Goal: Task Accomplishment & Management: Use online tool/utility

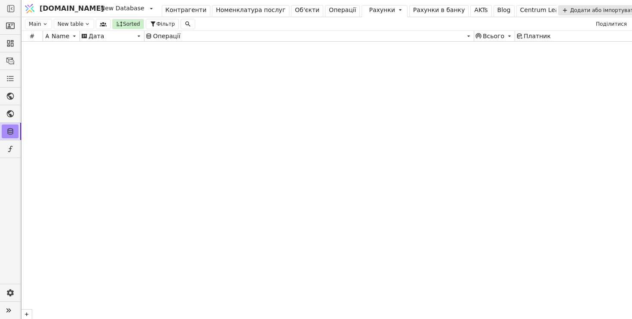
scroll to position [5716, 0]
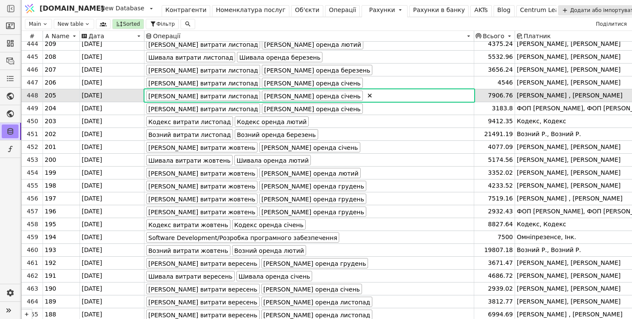
click at [310, 10] on html "[DOMAIN_NAME] New Database Контрагенти Номенклатура послуг Об'єкти Операції Рах…" at bounding box center [316, 159] width 632 height 319
click at [329, 13] on div "Операції" at bounding box center [343, 10] width 28 height 9
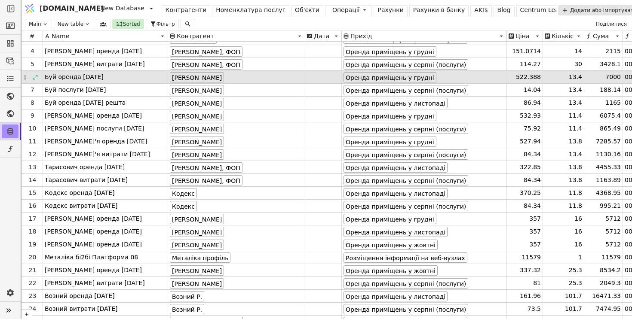
scroll to position [31, 0]
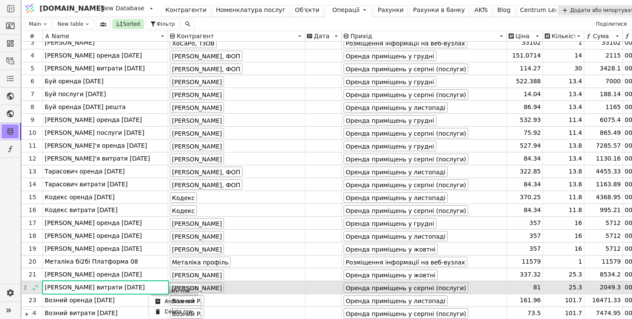
click at [176, 294] on div "Duplicate row" at bounding box center [175, 291] width 48 height 10
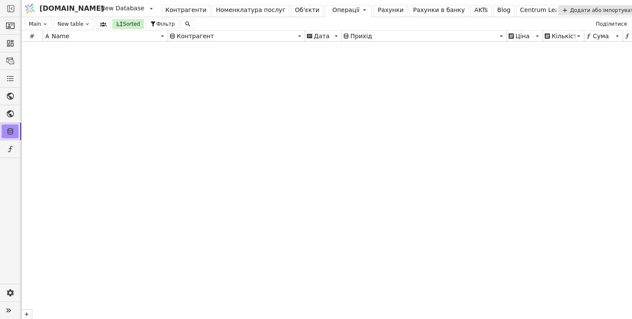
scroll to position [11553, 0]
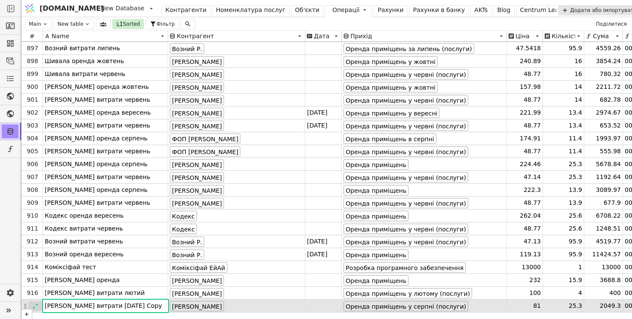
click at [34, 305] on icon at bounding box center [35, 306] width 6 height 6
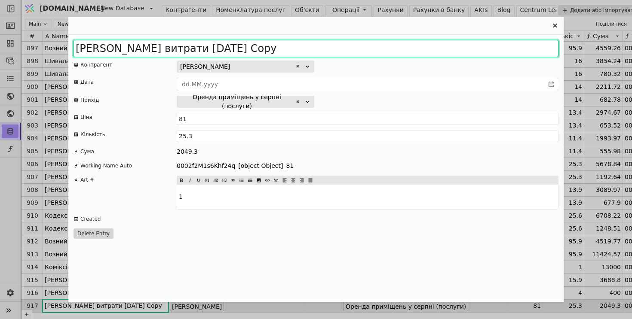
drag, startPoint x: 196, startPoint y: 47, endPoint x: 361, endPoint y: 47, distance: 165.5
click at [361, 47] on input "Пасічник витрати 2025 серпень Copy" at bounding box center [315, 48] width 485 height 17
type input "Пасічник витрати 2025 вересень"
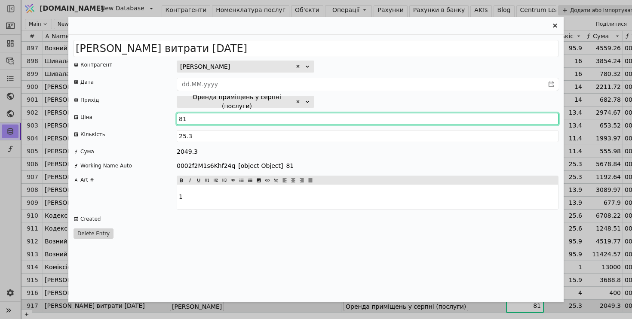
click at [211, 119] on input "81" at bounding box center [368, 119] width 382 height 12
type input "83"
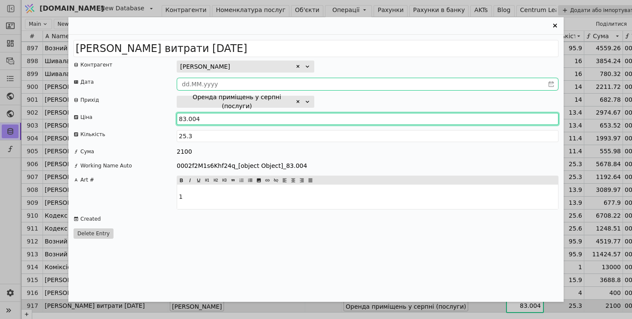
type input "83.004"
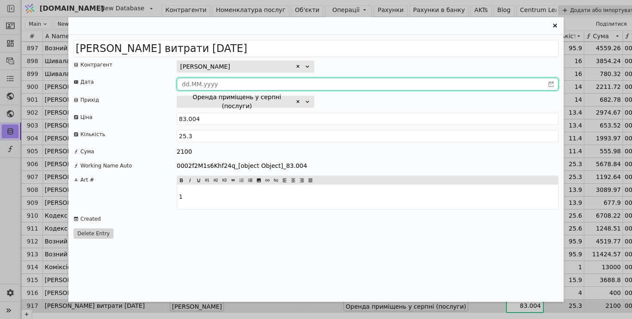
type input "dd.MM.yyyy"
click at [405, 86] on input "dd.MM.yyyy" at bounding box center [360, 84] width 367 height 12
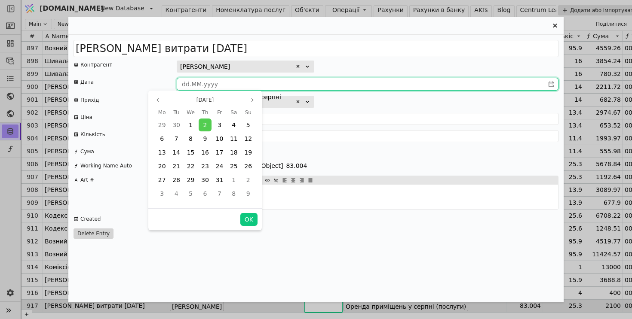
click at [398, 105] on div "Оренда приміщень у серпні (послуги)" at bounding box center [368, 102] width 382 height 12
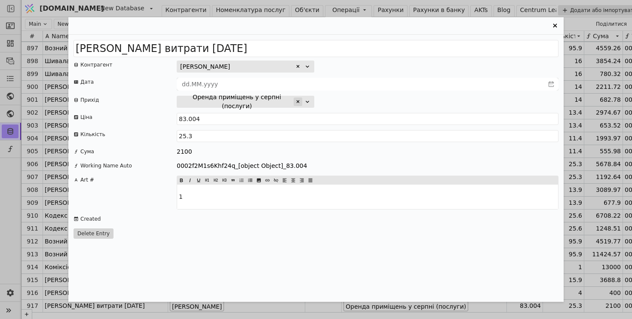
click at [295, 102] on icon "Entry Card" at bounding box center [297, 101] width 5 height 5
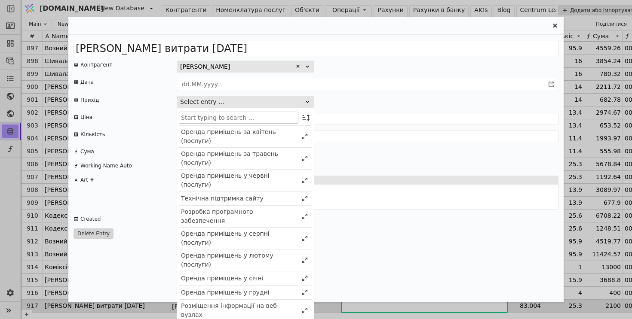
click at [263, 118] on input "Entry Card" at bounding box center [238, 118] width 119 height 12
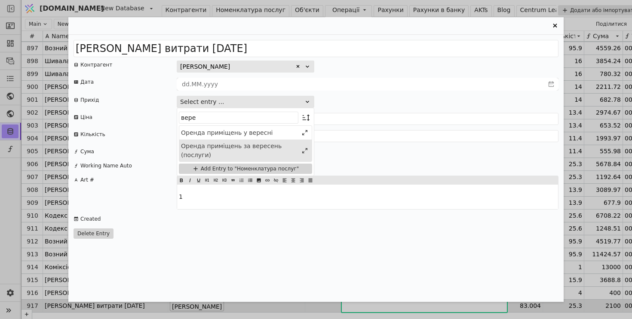
type input "вере"
click at [256, 153] on div "Оренда приміщень за вересень (послуги)" at bounding box center [239, 151] width 117 height 18
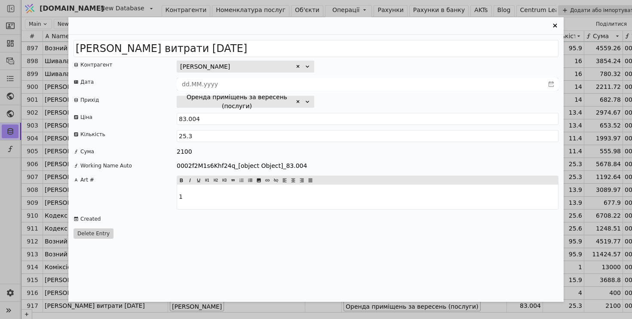
click at [554, 27] on icon "Entry Card" at bounding box center [555, 26] width 4 height 4
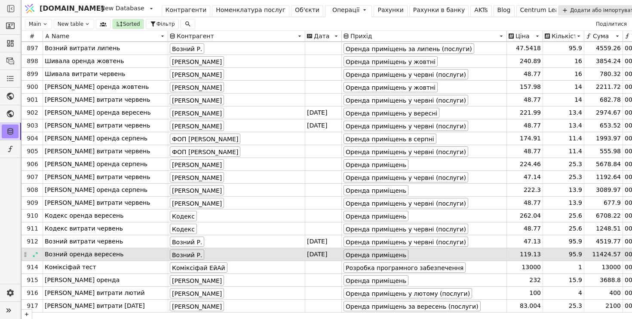
click at [605, 252] on div "11424.57" at bounding box center [603, 254] width 39 height 12
click at [377, 12] on div "Рахунки" at bounding box center [390, 10] width 26 height 9
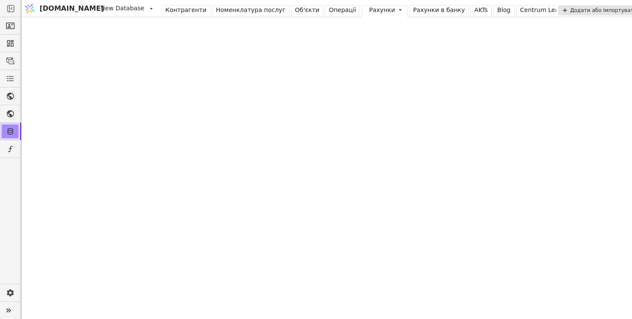
click at [329, 14] on div "Операції" at bounding box center [343, 10] width 28 height 9
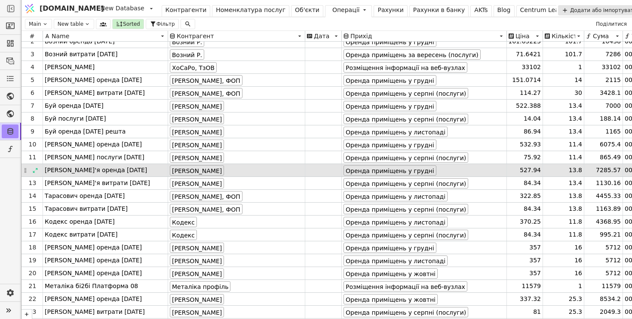
scroll to position [21, 0]
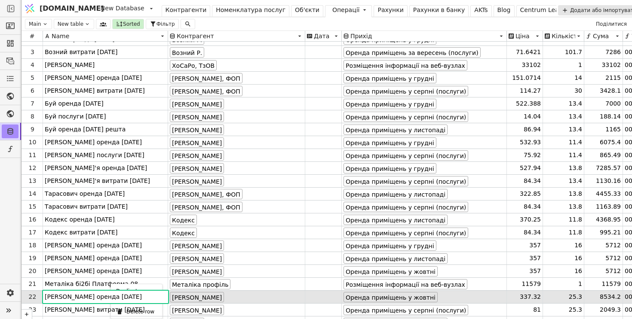
click at [135, 282] on html "Svit.One New Database Контрагенти Номенклатура послуг Об'єкти Операції Рахунки …" at bounding box center [316, 159] width 632 height 319
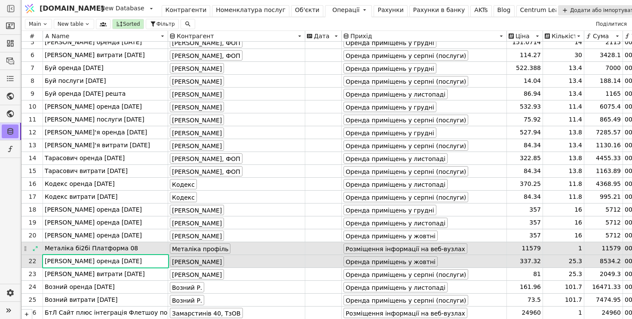
scroll to position [61, 0]
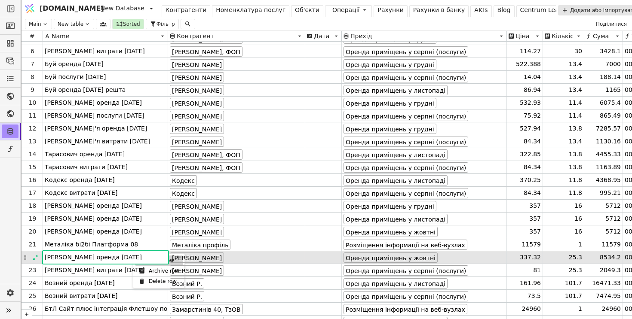
click at [175, 263] on div "Duplicate row" at bounding box center [159, 261] width 48 height 10
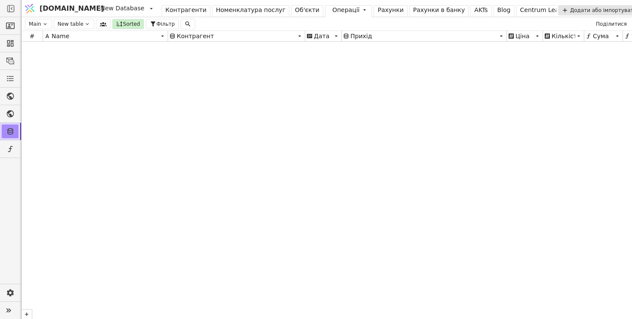
scroll to position [11566, 0]
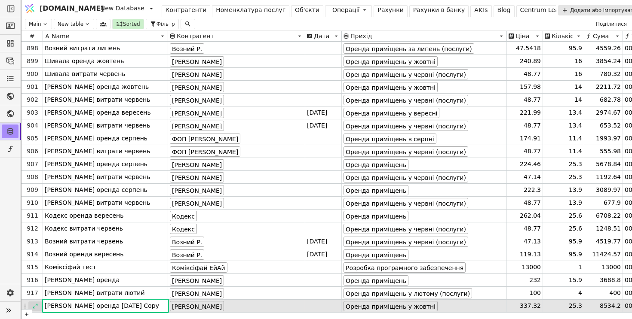
click at [36, 306] on icon at bounding box center [35, 306] width 6 height 6
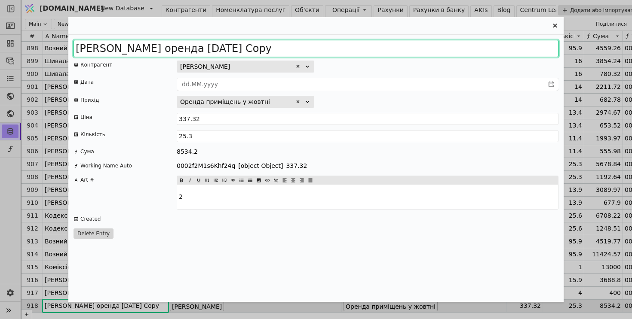
drag, startPoint x: 193, startPoint y: 47, endPoint x: 287, endPoint y: 47, distance: 93.7
click at [287, 47] on input "Пасічник оренда 2025 жовтень Copy" at bounding box center [315, 48] width 485 height 17
type input "[PERSON_NAME] оренда [DATE]"
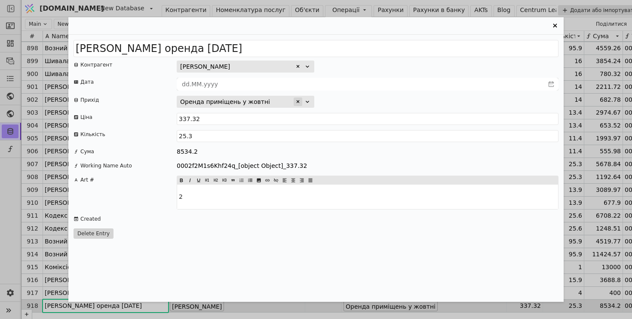
click at [297, 104] on div "Entry Card" at bounding box center [298, 102] width 9 height 9
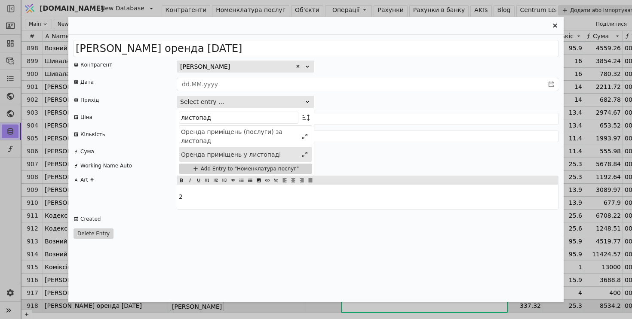
type input "листопад"
click at [234, 150] on div "Оренда приміщень у листопаді" at bounding box center [239, 154] width 117 height 9
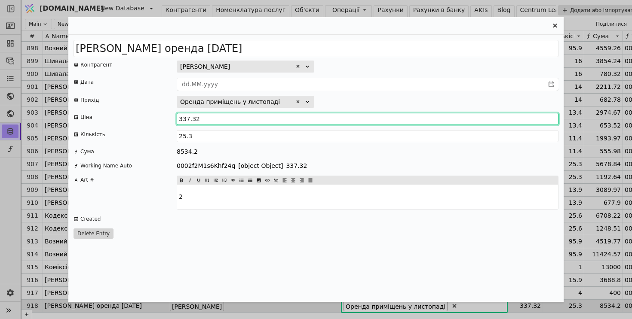
click at [230, 119] on input "337.32" at bounding box center [368, 119] width 382 height 12
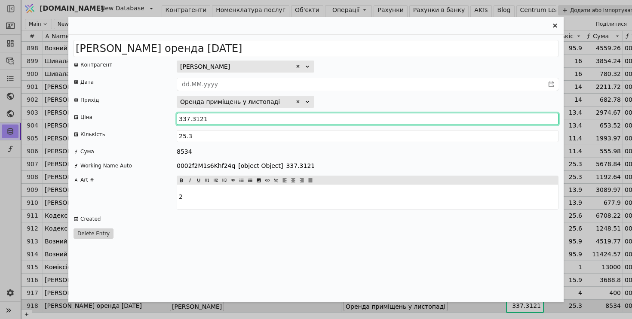
type input "337.3121"
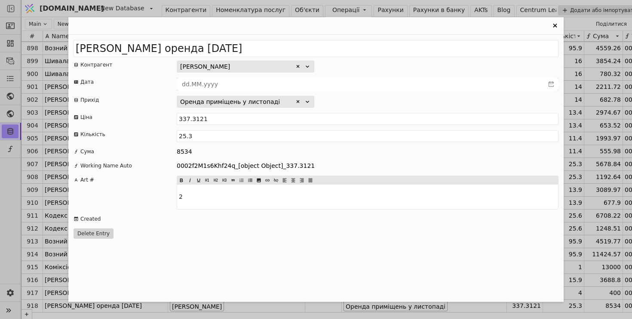
click at [373, 97] on div "Оренда приміщень у листопаді" at bounding box center [368, 102] width 382 height 12
click at [554, 25] on icon "Entry Card" at bounding box center [555, 26] width 4 height 4
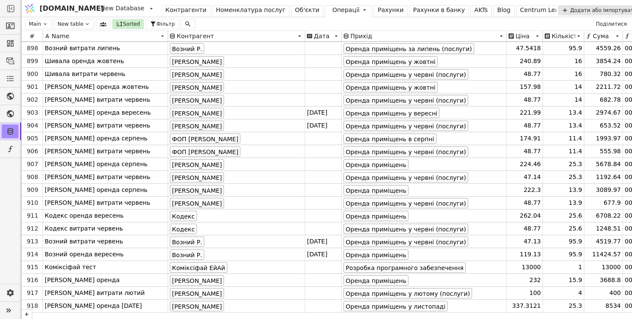
click at [377, 10] on div "Рахунки" at bounding box center [390, 10] width 26 height 9
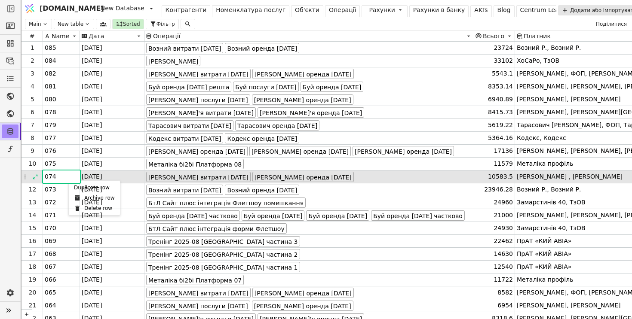
click at [73, 185] on div "Duplicate row" at bounding box center [94, 188] width 48 height 10
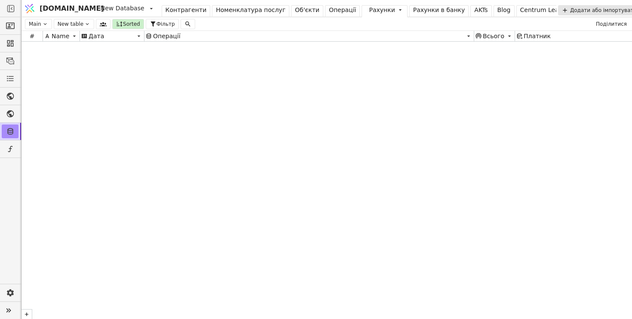
scroll to position [6137, 0]
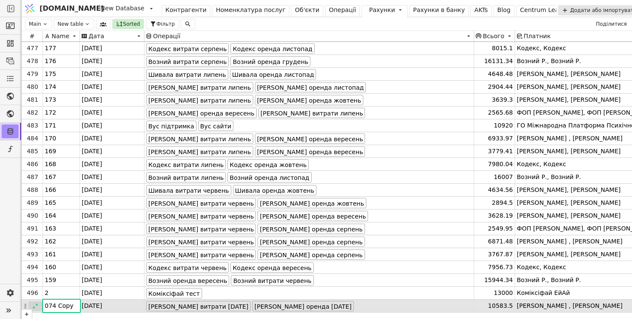
click at [36, 306] on icon at bounding box center [35, 306] width 6 height 6
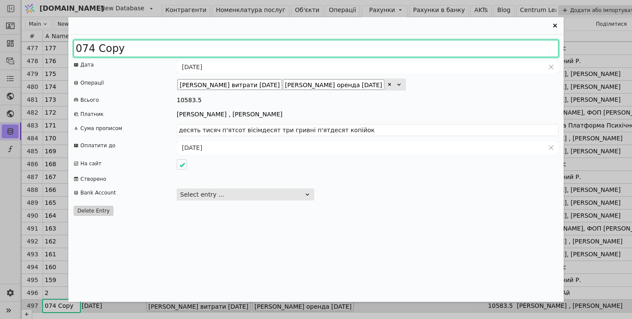
drag, startPoint x: 83, startPoint y: 49, endPoint x: 164, endPoint y: 49, distance: 80.8
click at [164, 49] on input "074 Copy" at bounding box center [315, 48] width 485 height 17
type input "086"
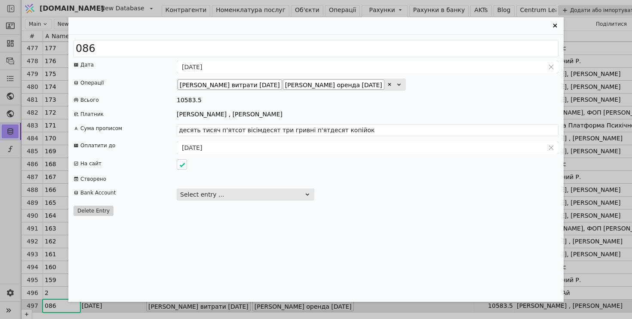
click at [387, 85] on icon "Entry Card" at bounding box center [389, 84] width 5 height 5
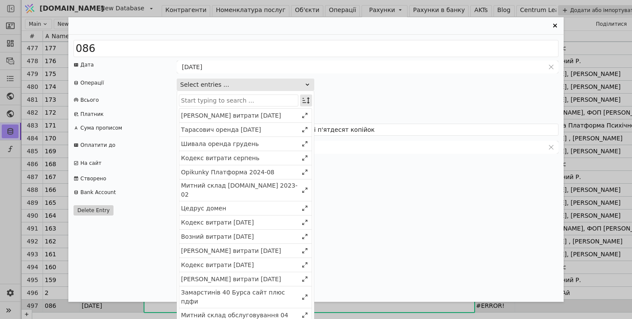
click at [305, 101] on icon "Entry Card" at bounding box center [306, 100] width 9 height 9
click at [299, 116] on div "Select" at bounding box center [262, 117] width 74 height 12
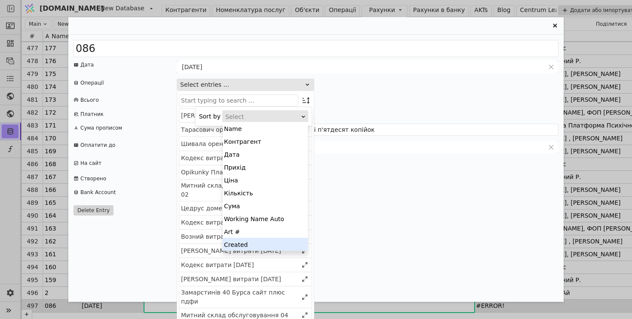
click at [277, 245] on div "Created" at bounding box center [265, 244] width 85 height 13
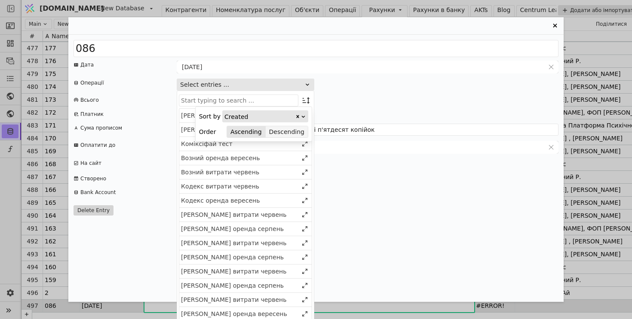
click at [293, 134] on button "Descending" at bounding box center [287, 132] width 42 height 12
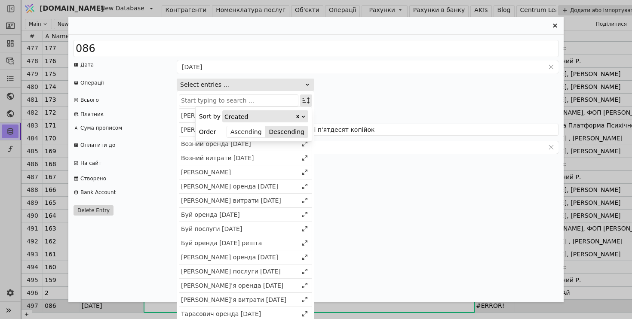
click at [307, 102] on icon "Entry Card" at bounding box center [306, 100] width 9 height 9
click at [266, 131] on div "Пасічник витрати 2025 вересень" at bounding box center [239, 130] width 117 height 9
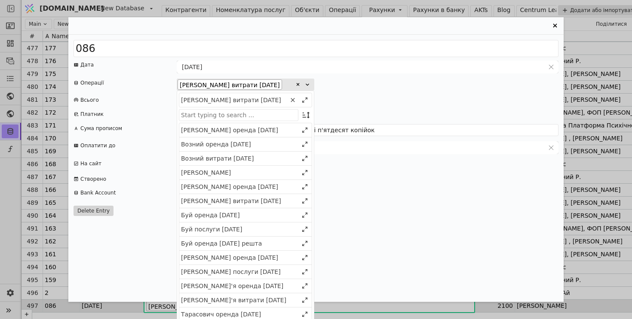
click at [266, 131] on div "Пасічник оренда 2025 листопад" at bounding box center [239, 130] width 117 height 9
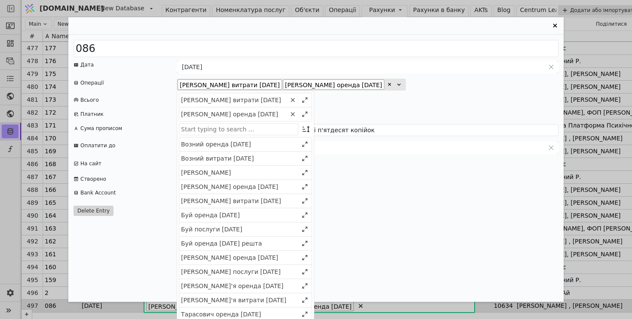
click at [446, 103] on div "10634" at bounding box center [368, 100] width 382 height 9
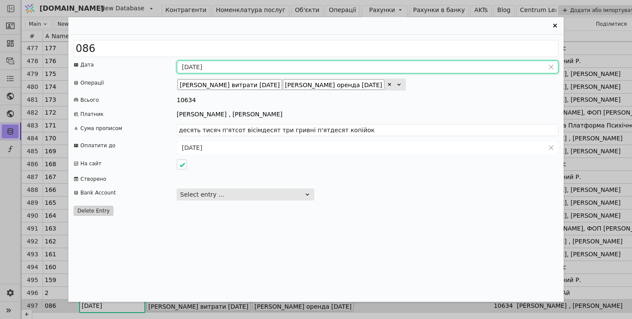
click at [197, 66] on input "31.08.2025" at bounding box center [360, 67] width 367 height 12
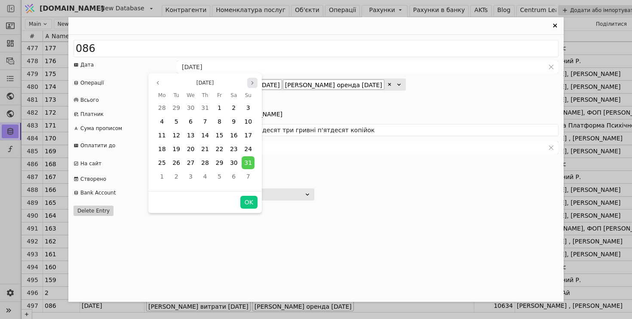
click at [252, 84] on icon "page next" at bounding box center [252, 82] width 5 height 5
click at [248, 204] on button "OK" at bounding box center [248, 202] width 17 height 13
type input "[DATE]"
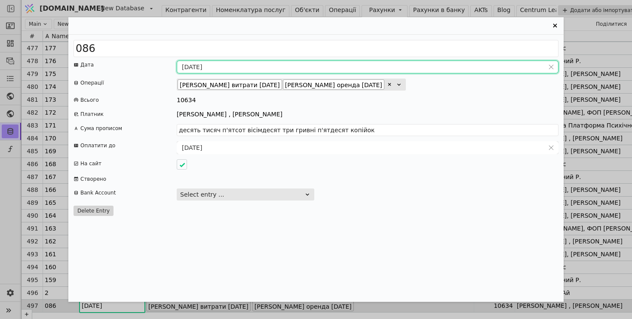
type input "десять тисяч шістсот тридцять чотири гривні нуль копійок"
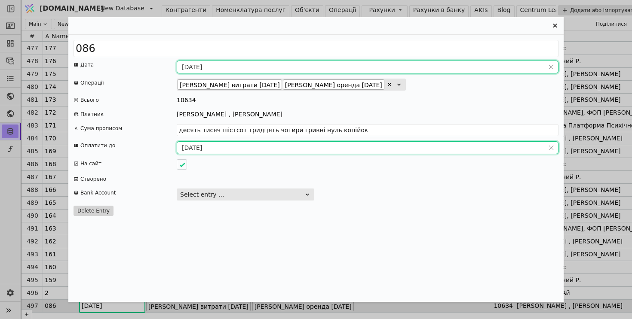
click at [204, 144] on input "04.09.2025" at bounding box center [360, 148] width 367 height 12
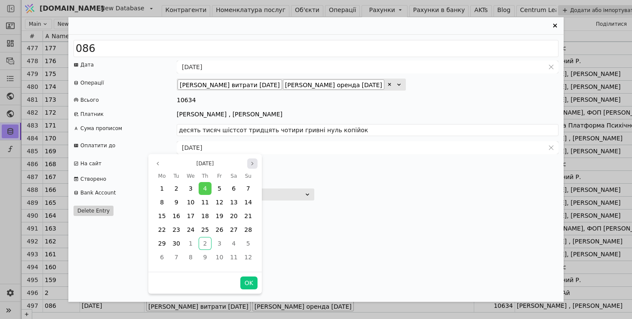
click at [253, 165] on icon "page next" at bounding box center [252, 163] width 5 height 5
click at [251, 281] on button "OK" at bounding box center [248, 283] width 17 height 13
type input "04.10.2025"
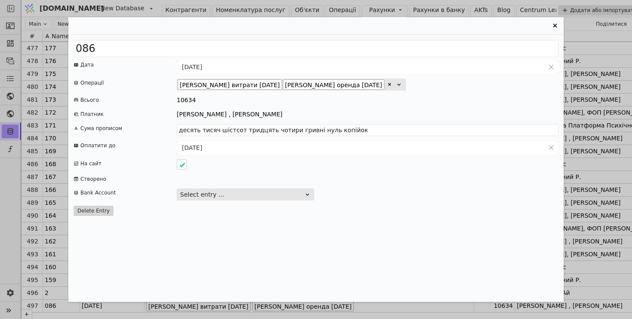
click at [551, 26] on icon "Entry Card" at bounding box center [555, 26] width 10 height 10
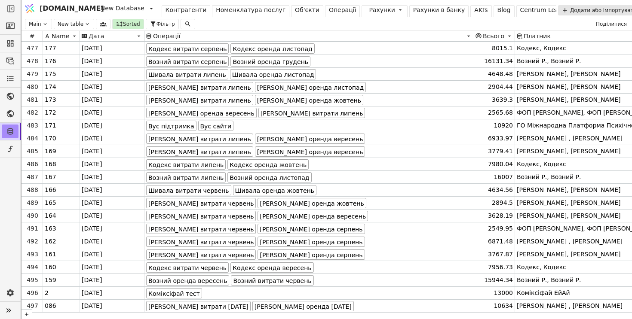
click at [329, 13] on div "Операції" at bounding box center [343, 10] width 28 height 9
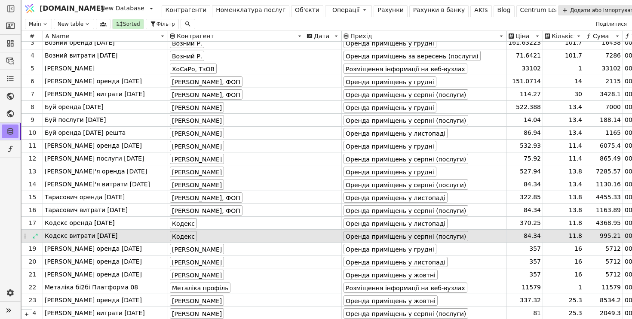
scroll to position [43, 0]
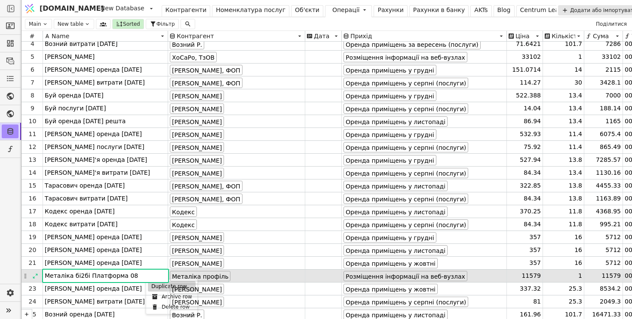
click at [153, 284] on div "Duplicate row" at bounding box center [172, 287] width 48 height 10
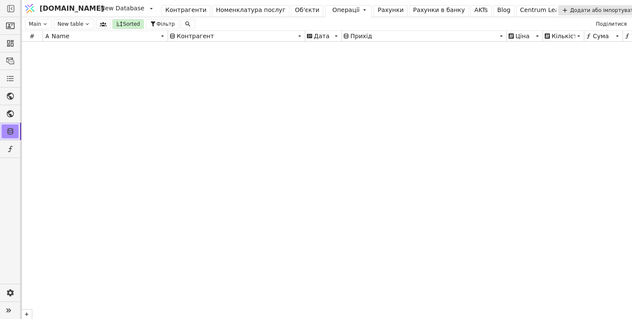
scroll to position [11579, 0]
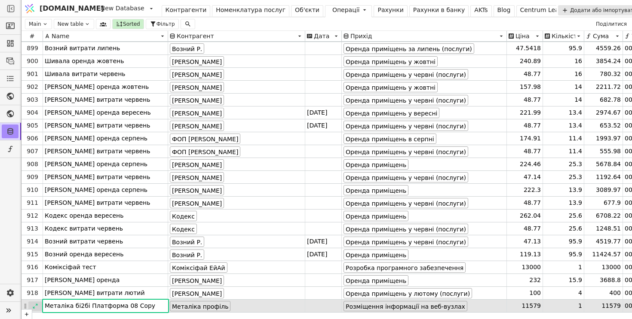
click at [34, 306] on icon at bounding box center [35, 306] width 6 height 6
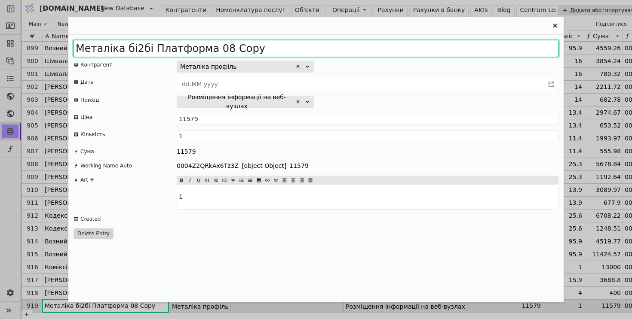
drag, startPoint x: 218, startPoint y: 50, endPoint x: 319, endPoint y: 50, distance: 101.0
click at [319, 50] on input "Металіка бі2бі Платформа 08 Copy" at bounding box center [315, 48] width 485 height 17
type input "Металіка бі2бі Платформа 09"
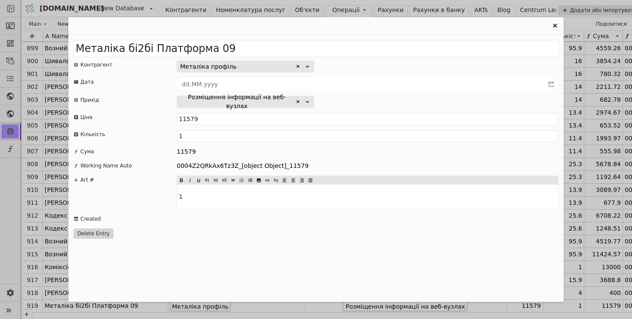
click at [553, 24] on icon "Entry Card" at bounding box center [555, 26] width 4 height 4
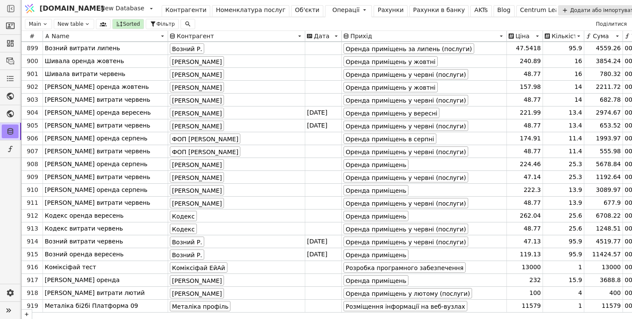
click at [295, 9] on div "Об'єкти" at bounding box center [307, 10] width 24 height 9
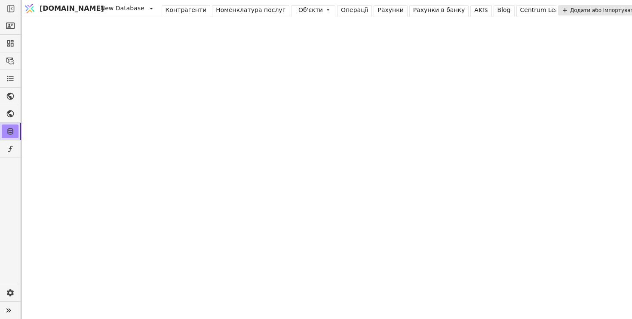
click at [341, 12] on div "Операції" at bounding box center [355, 10] width 28 height 9
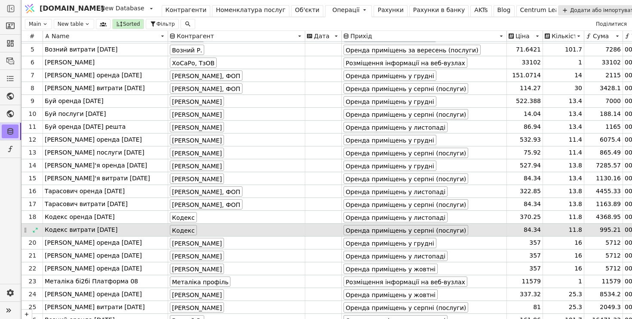
scroll to position [48, 0]
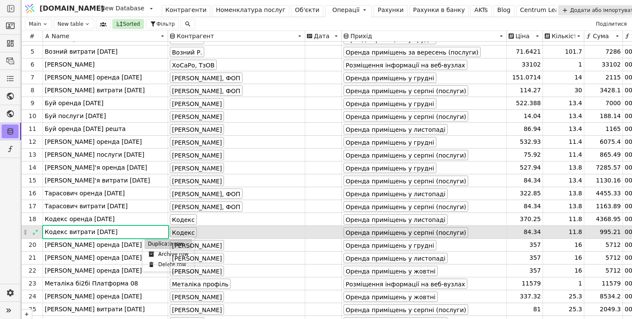
click at [146, 242] on div "Duplicate row" at bounding box center [168, 244] width 48 height 10
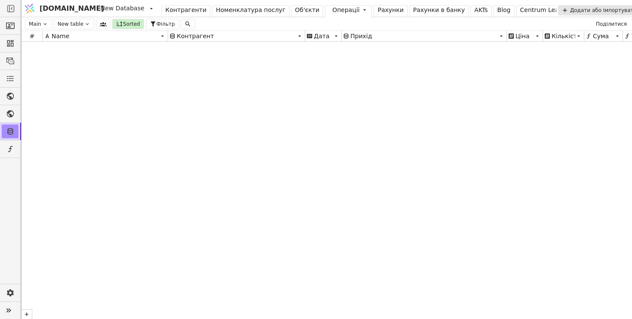
scroll to position [11592, 0]
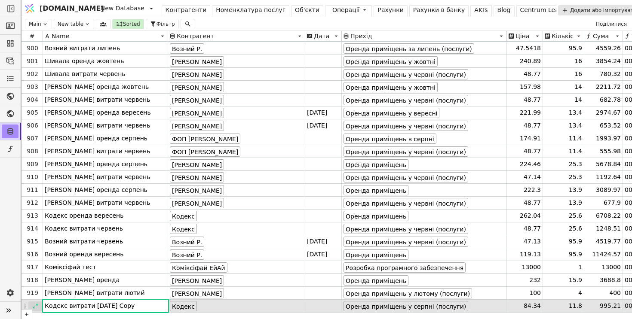
click at [36, 305] on icon at bounding box center [35, 306] width 5 height 5
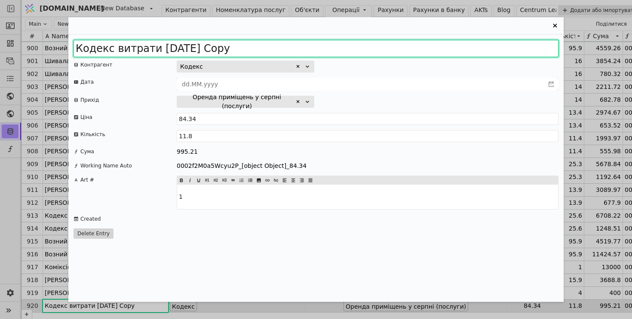
drag, startPoint x: 187, startPoint y: 51, endPoint x: 336, endPoint y: 61, distance: 149.0
click at [336, 61] on div "Кодекс витрати 2025 серпень Copy Контрагент Кодекс Дата Прихід Оренда приміщень…" at bounding box center [315, 168] width 495 height 267
type input "Кодекс витрати 2025 вересень"
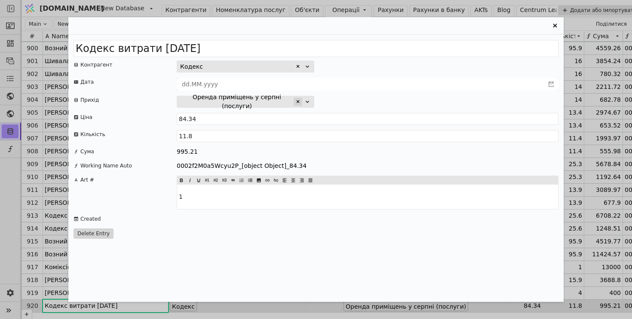
click at [299, 102] on icon "Entry Card" at bounding box center [298, 101] width 3 height 3
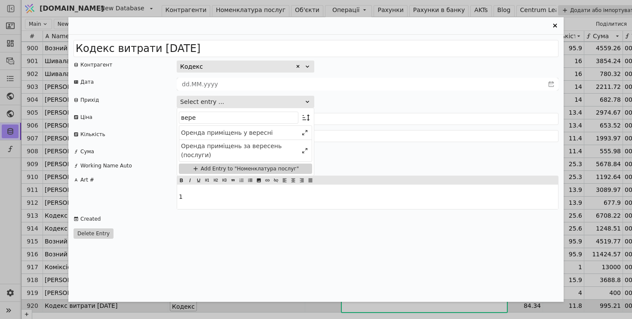
type input "верес"
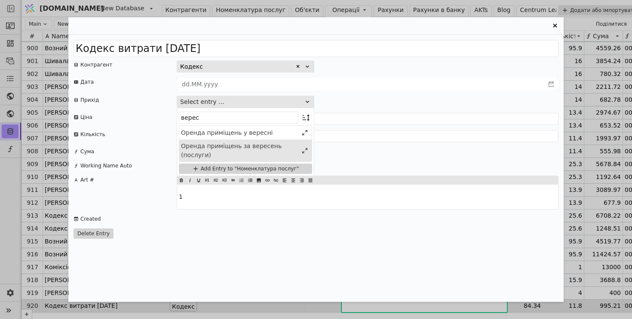
click at [259, 145] on div "Оренда приміщень за вересень (послуги)" at bounding box center [239, 151] width 117 height 18
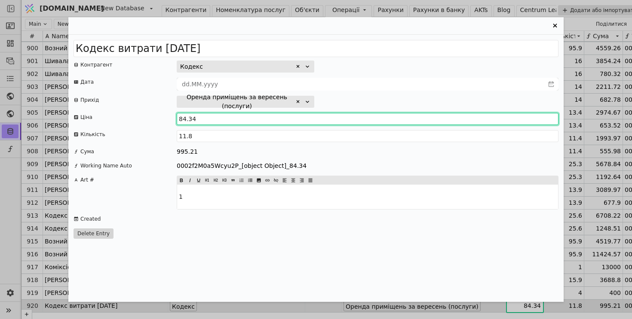
drag, startPoint x: 186, startPoint y: 120, endPoint x: 159, endPoint y: 116, distance: 27.8
click at [159, 116] on div "Ціна 84.34" at bounding box center [315, 119] width 485 height 12
type input "119.4912"
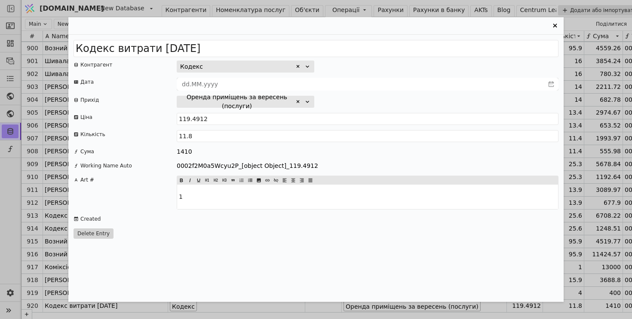
click at [373, 61] on div "Кодекс" at bounding box center [368, 67] width 382 height 12
click at [553, 25] on icon "Entry Card" at bounding box center [555, 26] width 10 height 10
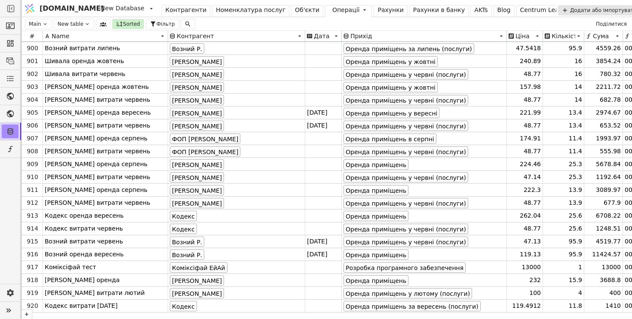
click at [377, 12] on div "Рахунки" at bounding box center [390, 10] width 26 height 9
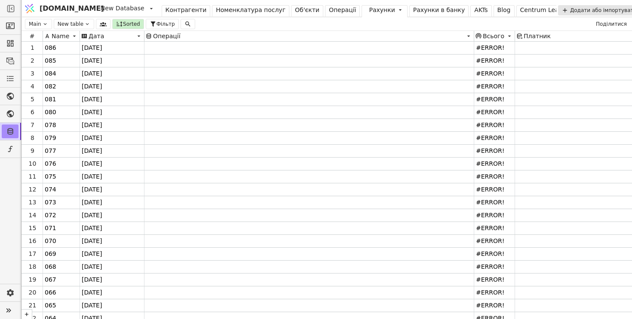
click at [329, 11] on div "Операції" at bounding box center [343, 10] width 28 height 9
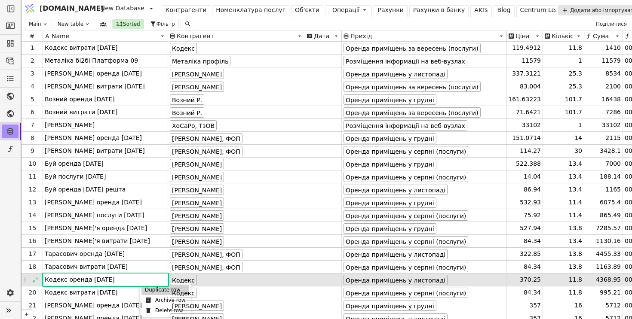
click at [146, 289] on div "Duplicate row" at bounding box center [165, 290] width 48 height 10
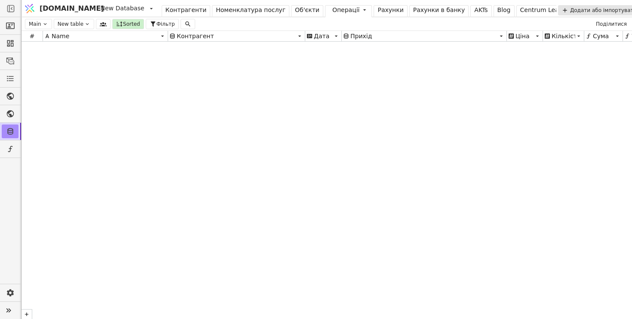
scroll to position [11605, 0]
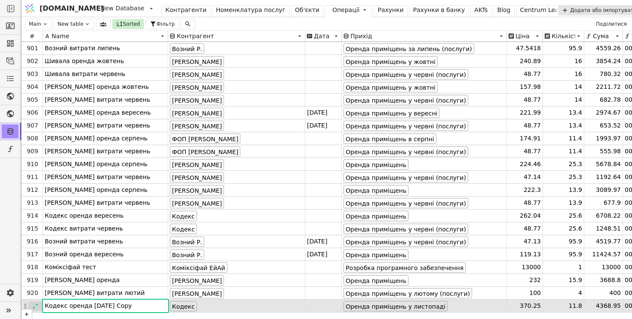
click at [35, 306] on icon at bounding box center [35, 306] width 6 height 6
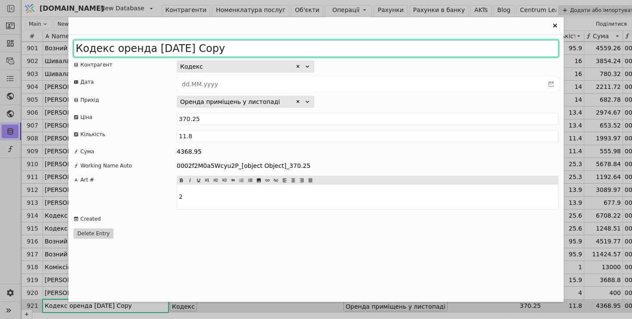
drag, startPoint x: 183, startPoint y: 46, endPoint x: 309, endPoint y: 64, distance: 128.1
click at [311, 62] on div "Кодекс оренда 2025 листопад Copy Контрагент Кодекс Дата Прихід Оренда приміщень…" at bounding box center [315, 168] width 495 height 267
type input "Кодекс оренда 2025 грудень"
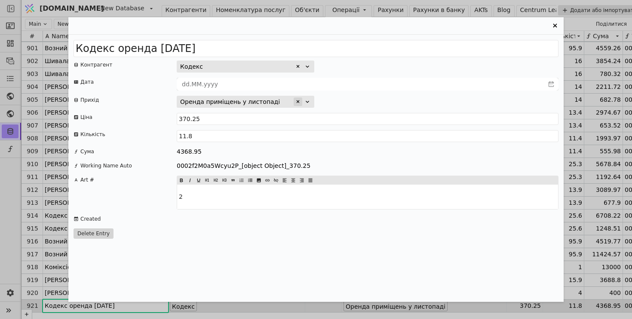
click at [298, 102] on icon "Entry Card" at bounding box center [298, 101] width 3 height 3
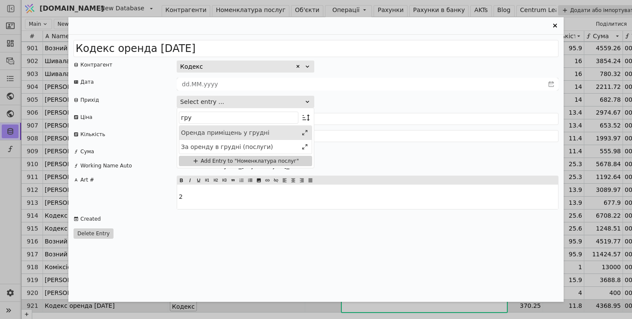
type input "гру"
click at [242, 130] on div "Оренда приміщень у грудні" at bounding box center [239, 133] width 117 height 9
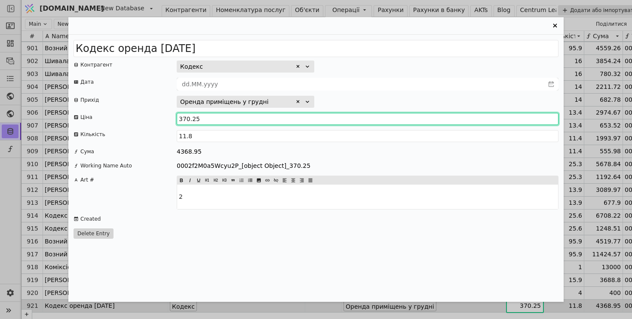
click at [190, 121] on input "370.25" at bounding box center [368, 119] width 382 height 12
type input "369.4912"
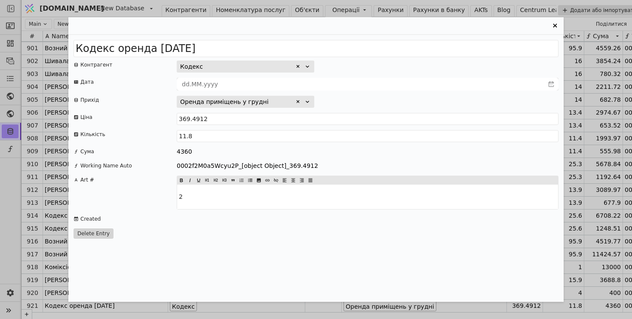
click at [360, 93] on div "Кодекс оренда 2025 грудень Контрагент Кодекс Дата Прихід Оренда приміщень у гру…" at bounding box center [315, 168] width 495 height 267
click at [554, 26] on icon "Entry Card" at bounding box center [555, 26] width 10 height 10
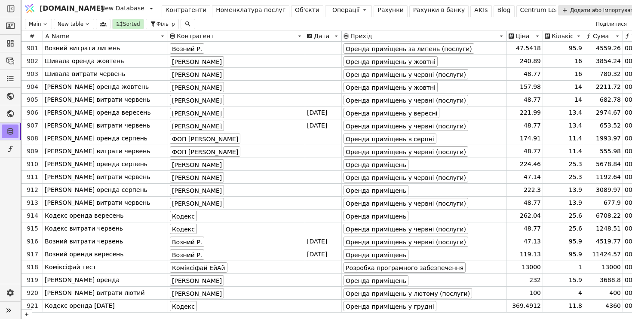
click at [377, 11] on div "Рахунки" at bounding box center [390, 10] width 26 height 9
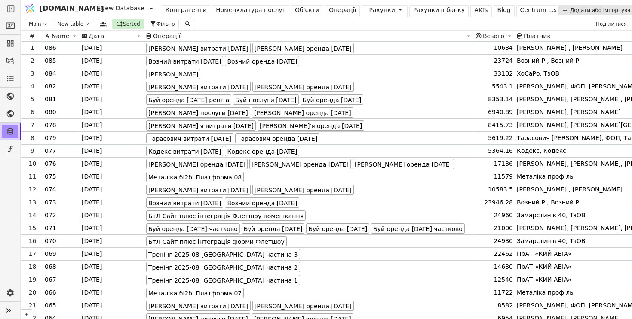
click at [329, 11] on div "Операції" at bounding box center [343, 10] width 28 height 9
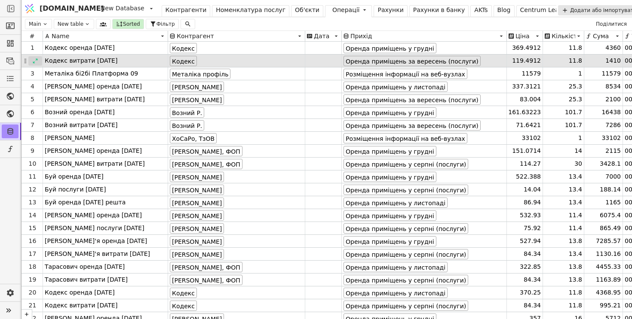
click at [39, 63] on div at bounding box center [35, 60] width 14 height 9
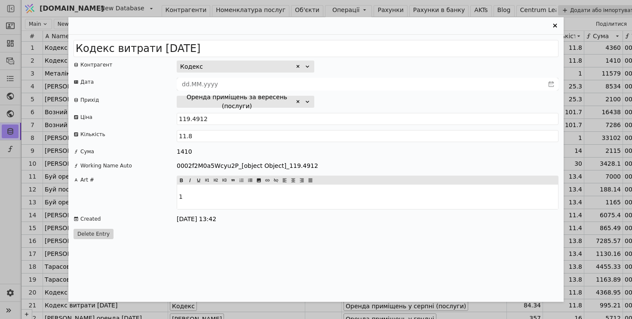
click at [553, 27] on icon "Entry Card" at bounding box center [555, 26] width 10 height 10
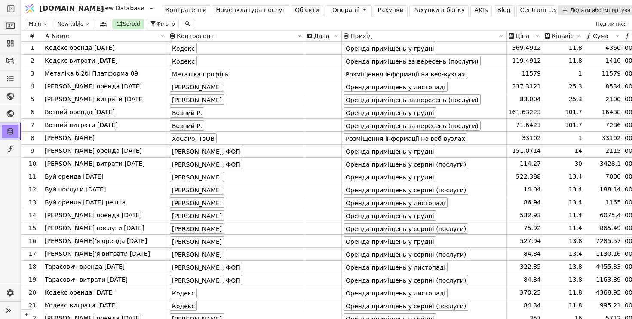
click at [377, 9] on div "Рахунки" at bounding box center [390, 10] width 26 height 9
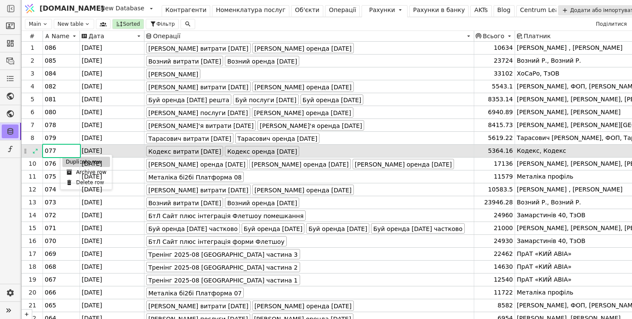
click at [64, 162] on div "Duplicate row" at bounding box center [86, 162] width 48 height 10
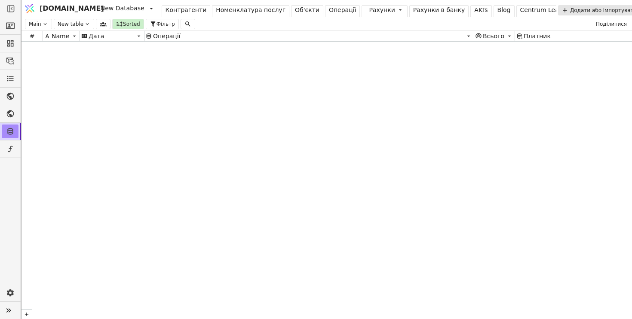
scroll to position [6150, 0]
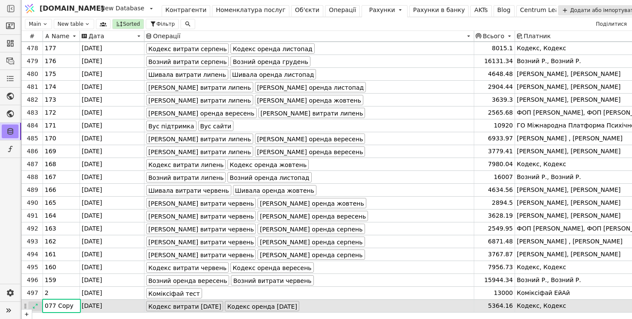
click at [39, 303] on div at bounding box center [35, 306] width 14 height 9
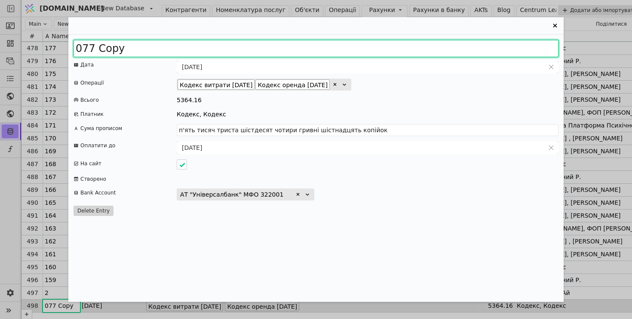
drag, startPoint x: 84, startPoint y: 45, endPoint x: 175, endPoint y: 56, distance: 91.8
click at [175, 56] on input "077 Copy" at bounding box center [315, 48] width 485 height 17
type input "087"
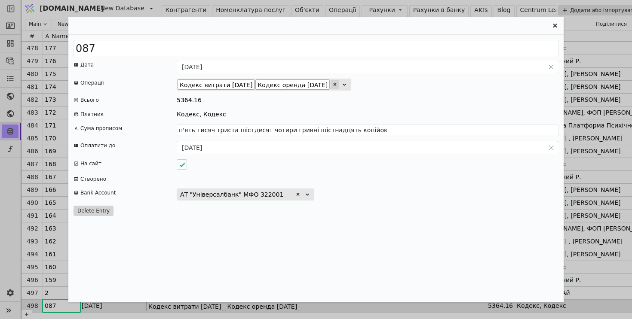
click at [337, 83] on icon "Entry Card" at bounding box center [334, 84] width 5 height 5
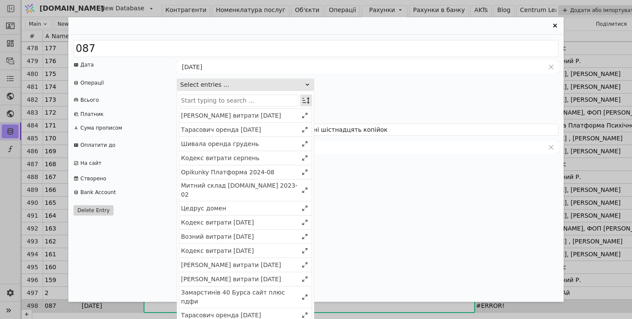
click at [304, 98] on icon "Entry Card" at bounding box center [306, 100] width 9 height 9
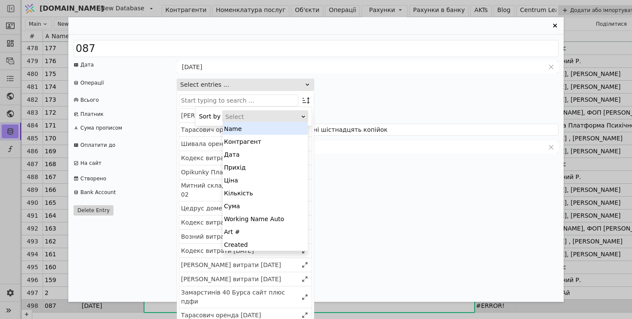
click at [291, 114] on div "Select" at bounding box center [262, 117] width 74 height 12
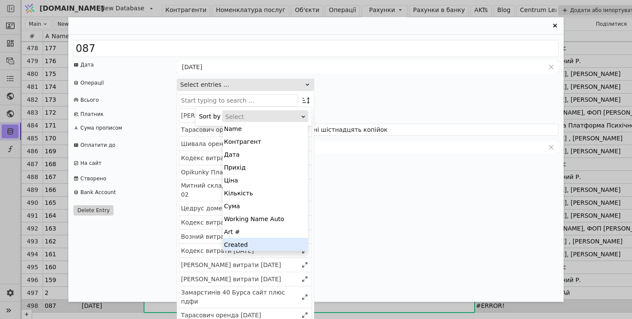
click at [284, 245] on div "Created" at bounding box center [265, 244] width 85 height 13
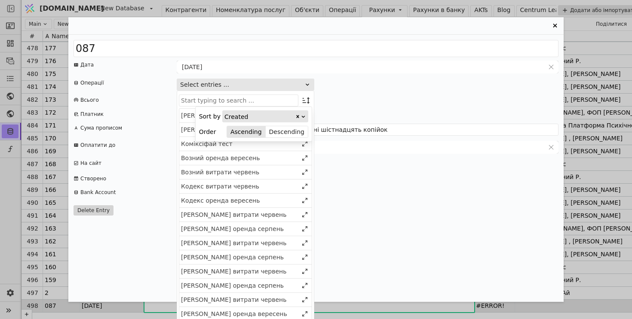
click at [294, 125] on div "Sort by Created Order Ascending Descending" at bounding box center [254, 124] width 116 height 34
click at [292, 131] on button "Descending" at bounding box center [287, 132] width 42 height 12
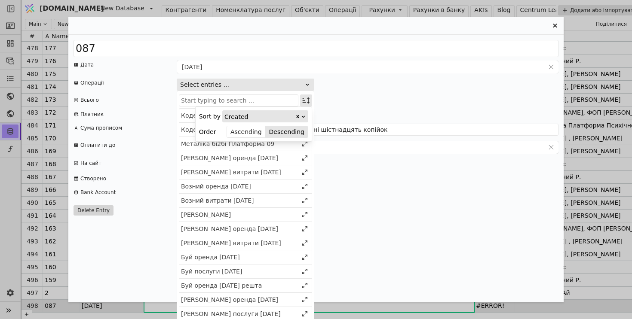
click at [304, 102] on icon "Entry Card" at bounding box center [306, 100] width 9 height 9
click at [271, 128] on div "Кодекс витрати 2025 вересень" at bounding box center [239, 130] width 117 height 9
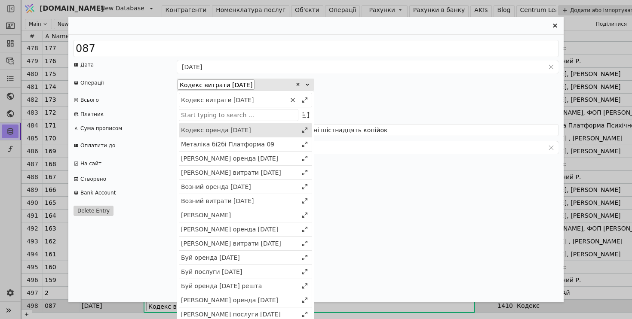
click at [271, 128] on div "Кодекс оренда 2025 грудень" at bounding box center [239, 130] width 117 height 9
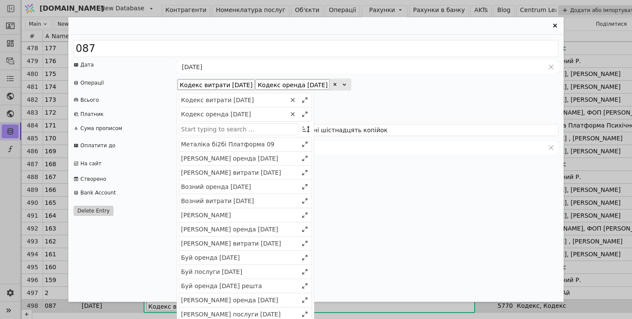
click at [447, 101] on div "5770" at bounding box center [368, 100] width 382 height 9
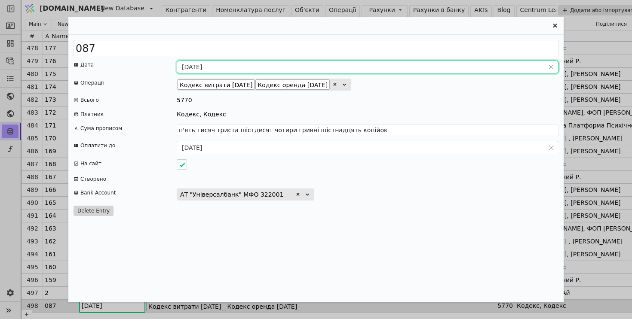
click at [196, 66] on input "31.08.2025" at bounding box center [360, 67] width 367 height 12
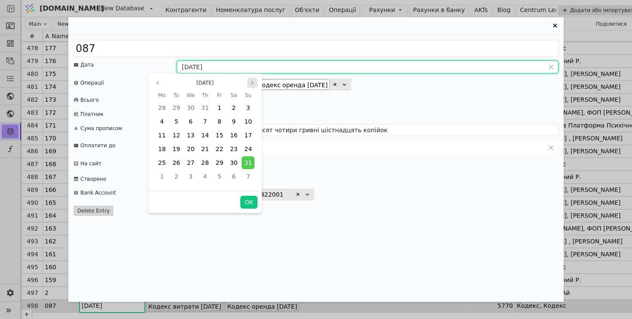
click at [249, 82] on button "Next month" at bounding box center [252, 83] width 10 height 10
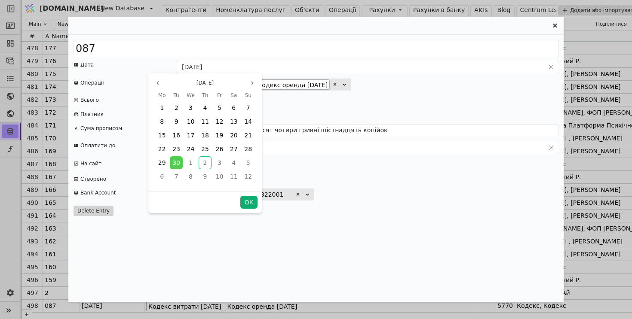
click at [246, 200] on button "OK" at bounding box center [248, 202] width 17 height 13
type input "[DATE]"
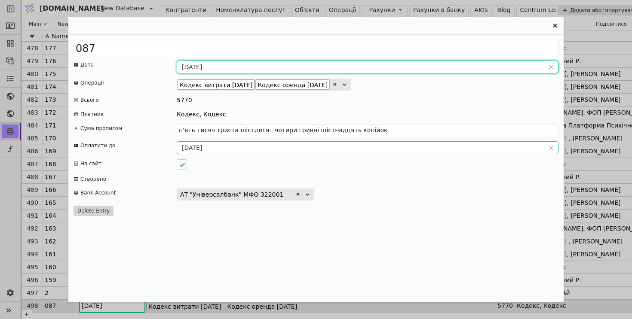
type input "п'ять тисяч сімсот сімдесят гривень нуль копійок"
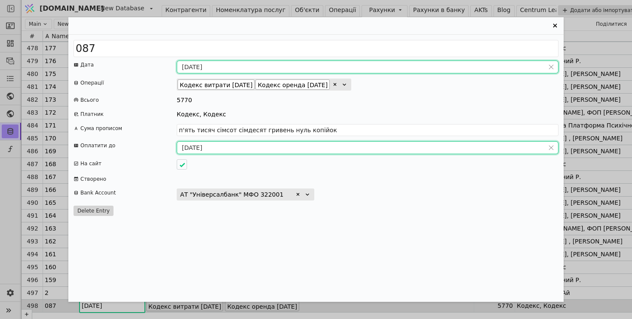
click at [201, 146] on input "05.09.2025" at bounding box center [360, 148] width 367 height 12
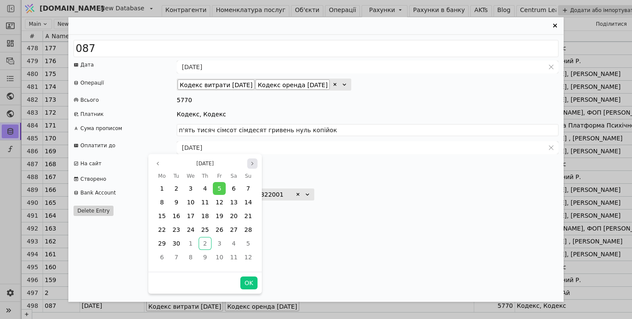
click at [251, 168] on button "Next month" at bounding box center [252, 164] width 10 height 10
click at [253, 284] on button "OK" at bounding box center [248, 283] width 17 height 13
type input "05.10.2025"
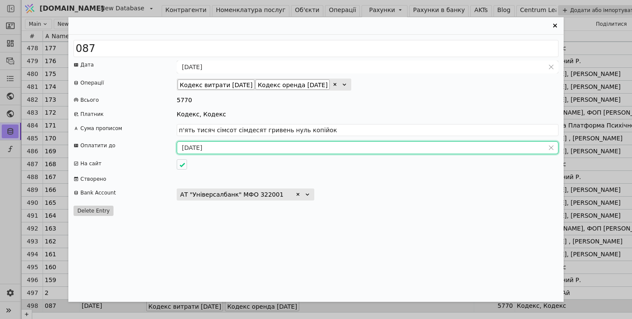
click at [557, 26] on icon "Entry Card" at bounding box center [555, 26] width 10 height 10
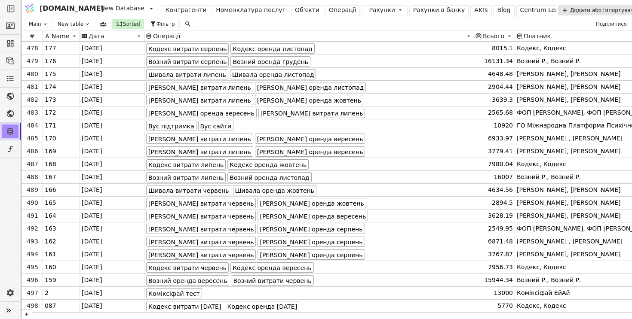
click at [329, 10] on div "Операції" at bounding box center [343, 10] width 28 height 9
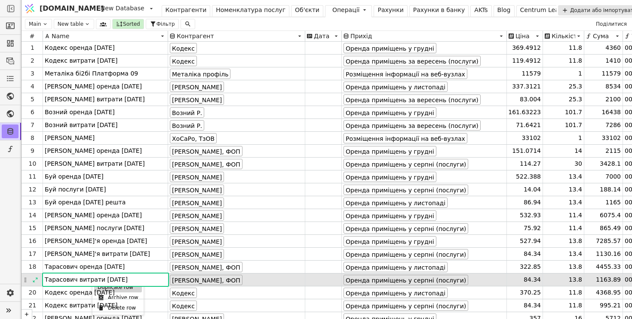
click at [99, 288] on div "Duplicate row" at bounding box center [118, 287] width 48 height 10
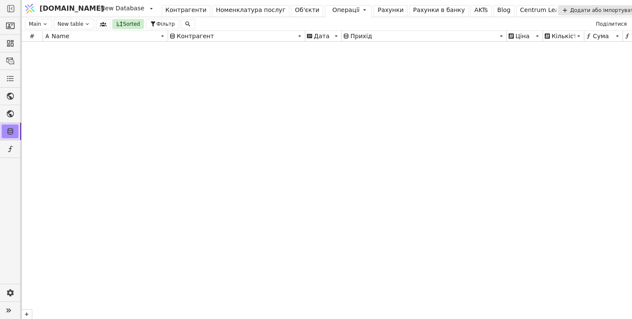
scroll to position [11618, 0]
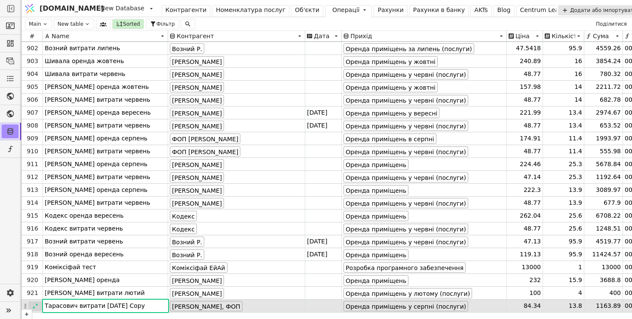
click at [38, 304] on div at bounding box center [35, 306] width 14 height 9
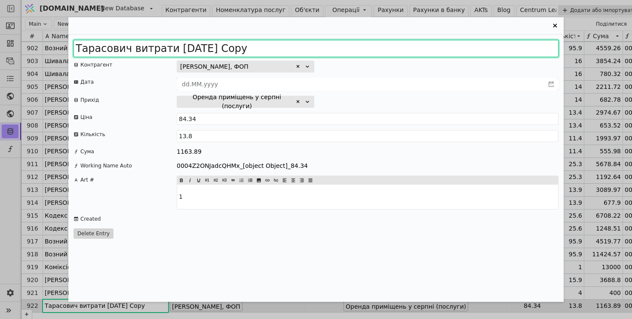
drag, startPoint x: 204, startPoint y: 51, endPoint x: 424, endPoint y: 56, distance: 220.1
click at [424, 56] on input "Тарасович витрати 2025 серпень Copy" at bounding box center [315, 48] width 485 height 17
type input "Тарасович витрати 2025 вересень"
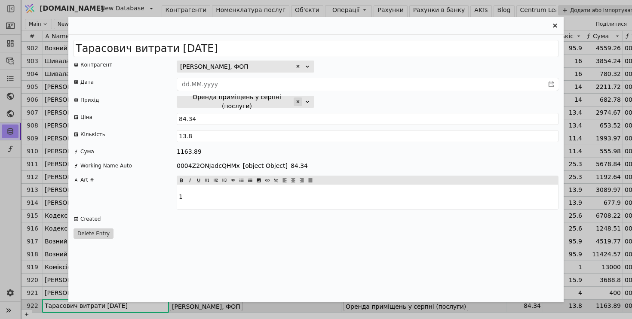
click at [298, 100] on icon "Entry Card" at bounding box center [297, 101] width 5 height 5
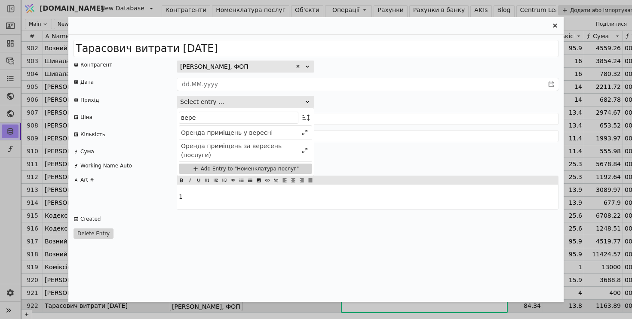
type input "верес"
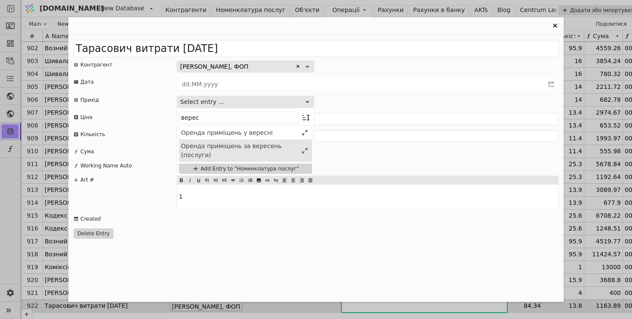
click at [251, 146] on div "Оренда приміщень за вересень (послуги)" at bounding box center [239, 151] width 117 height 18
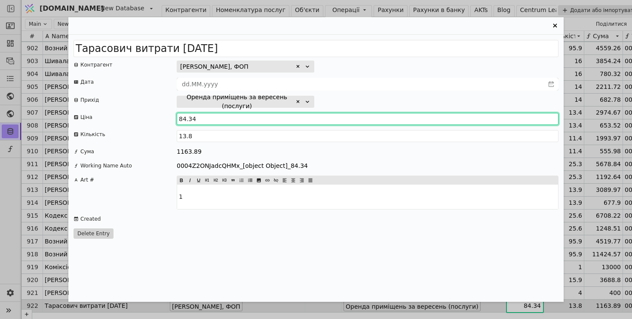
drag, startPoint x: 186, startPoint y: 121, endPoint x: 162, endPoint y: 118, distance: 23.8
click at [162, 118] on div "Ціна 84.34" at bounding box center [315, 119] width 485 height 12
click at [224, 120] on input "119.55" at bounding box center [368, 119] width 382 height 12
type input "119.493"
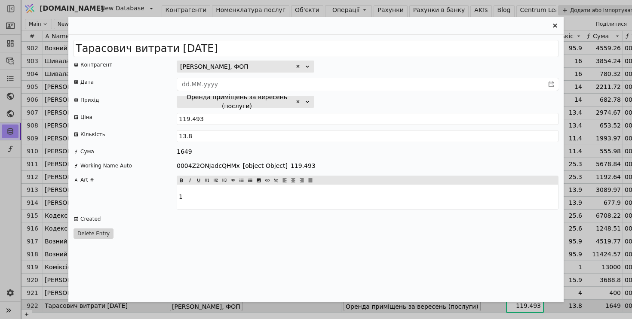
click at [383, 103] on div "Оренда приміщень за вересень (послуги)" at bounding box center [368, 102] width 382 height 12
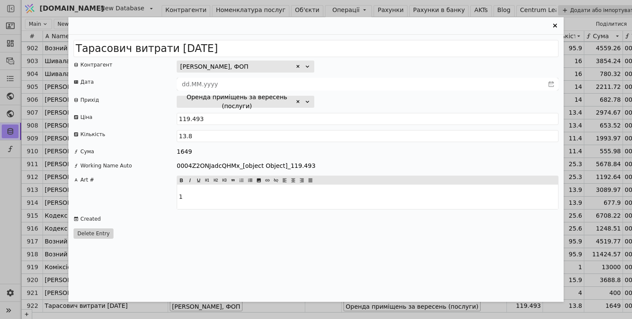
click at [553, 24] on icon "Entry Card" at bounding box center [555, 26] width 10 height 10
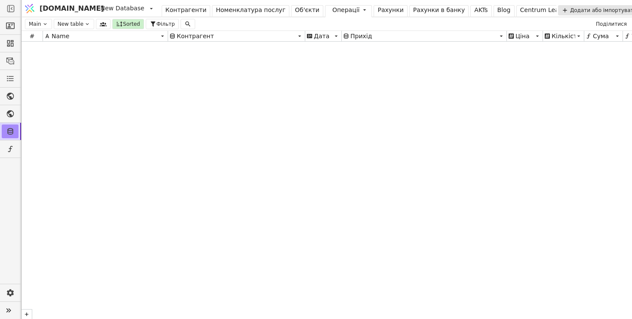
scroll to position [0, 0]
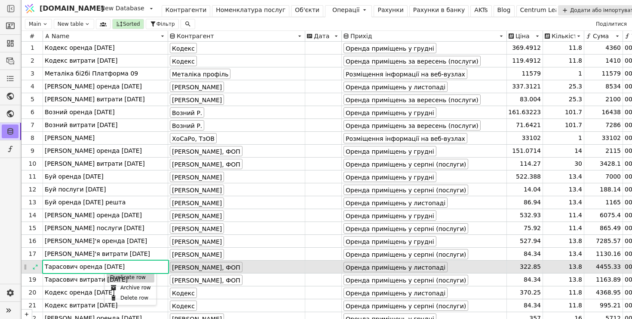
click at [110, 276] on div "Duplicate row" at bounding box center [131, 278] width 48 height 10
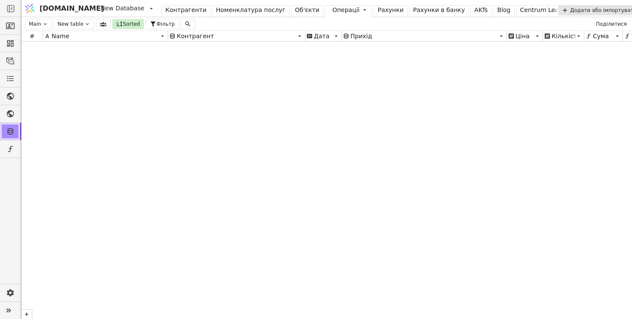
scroll to position [11624, 0]
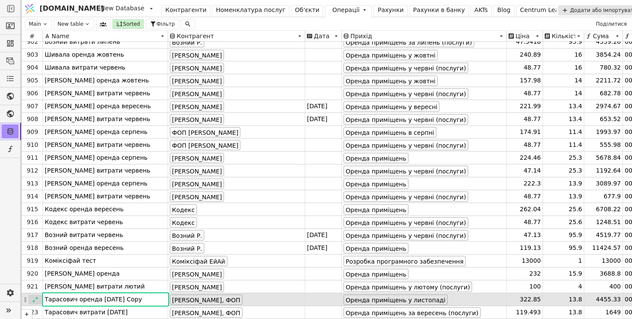
click at [36, 300] on icon at bounding box center [35, 300] width 6 height 6
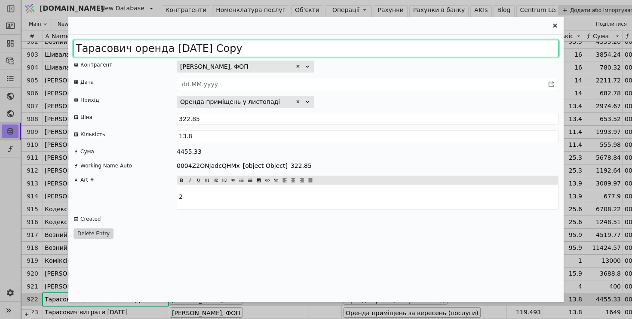
drag, startPoint x: 201, startPoint y: 49, endPoint x: 325, endPoint y: 52, distance: 123.8
click at [325, 52] on input "Тарасович оренда 2025 листопад Copy" at bounding box center [315, 48] width 485 height 17
type input "Тарасович оренда 2025 грудень"
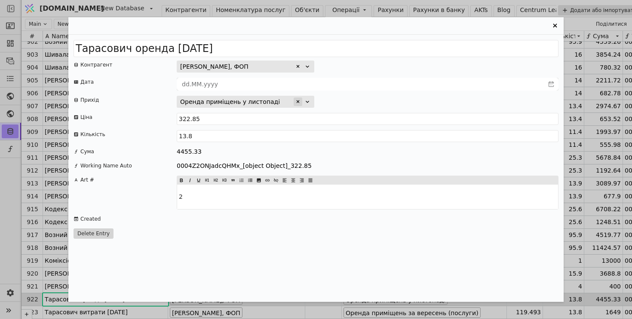
click at [297, 103] on icon "Entry Card" at bounding box center [297, 101] width 5 height 5
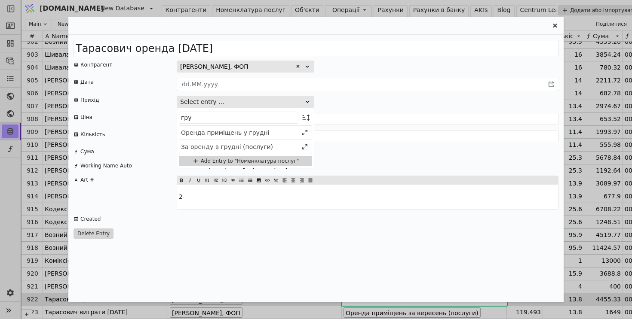
type input "груд"
click at [271, 137] on div "Оренда приміщень у грудні" at bounding box center [239, 133] width 117 height 9
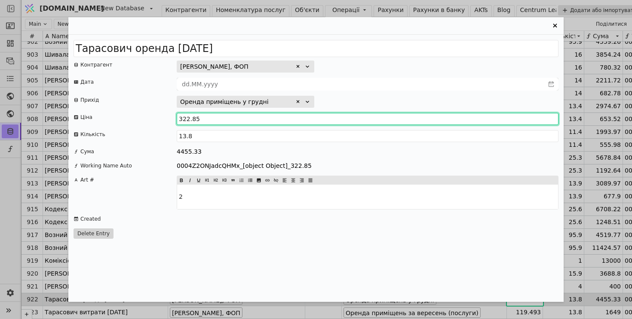
drag, startPoint x: 193, startPoint y: 117, endPoint x: 212, endPoint y: 121, distance: 19.3
click at [212, 121] on input "322.85" at bounding box center [368, 119] width 382 height 12
click at [214, 116] on input "322.20" at bounding box center [368, 119] width 382 height 12
type input "322.174"
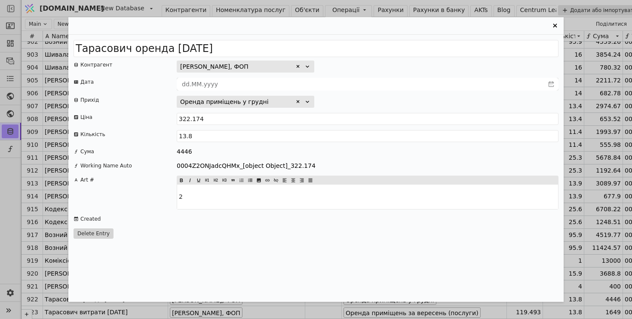
click at [557, 24] on icon "Entry Card" at bounding box center [555, 26] width 10 height 10
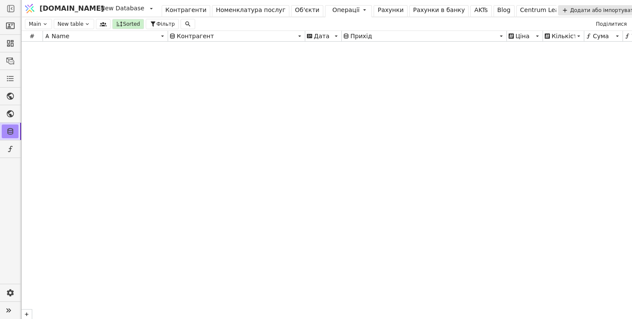
scroll to position [0, 0]
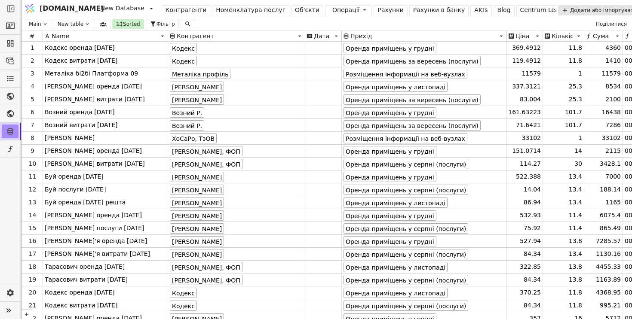
click at [377, 9] on div "Рахунки" at bounding box center [390, 10] width 26 height 9
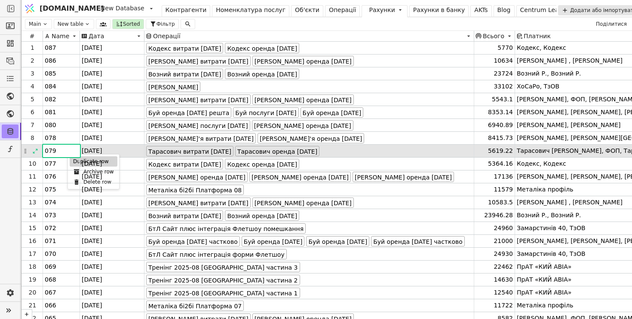
click at [74, 162] on div "Duplicate row" at bounding box center [94, 161] width 48 height 10
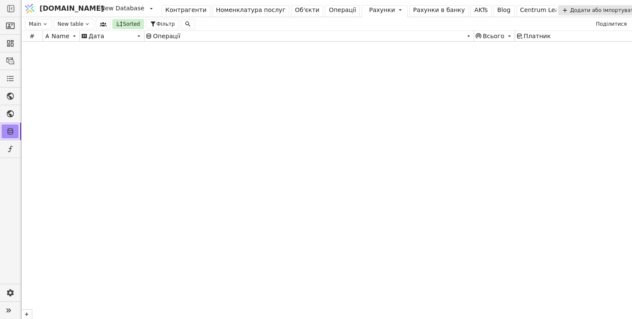
scroll to position [6163, 0]
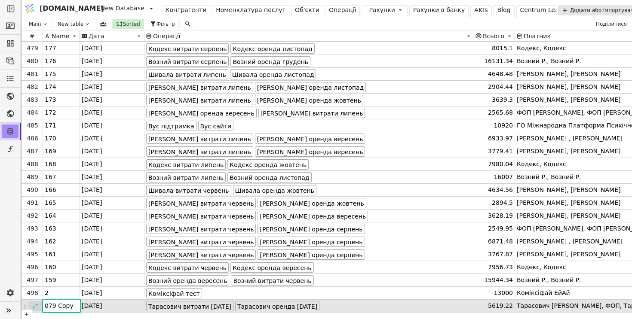
click at [35, 303] on icon at bounding box center [35, 306] width 6 height 6
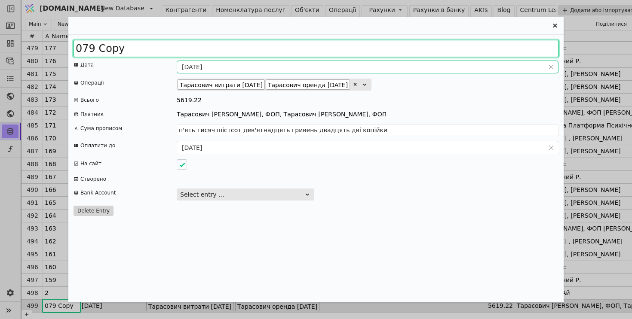
drag, startPoint x: 83, startPoint y: 45, endPoint x: 181, endPoint y: 62, distance: 98.7
click at [181, 61] on div "079 Copy Дата 31.08.2025 Операції Тарасович витрати 2025 серпень Тарасович орен…" at bounding box center [315, 168] width 495 height 267
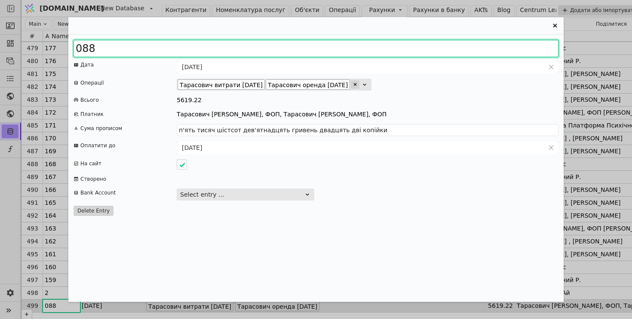
type input "088"
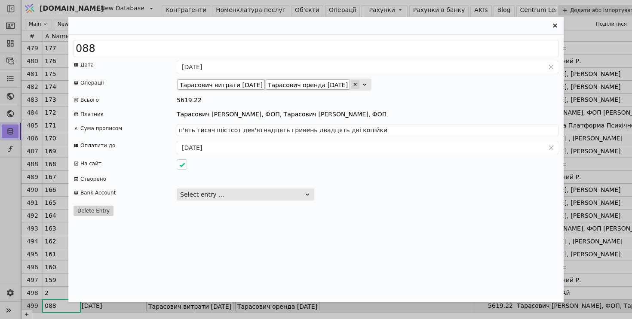
click at [358, 83] on icon "Entry Card" at bounding box center [354, 84] width 5 height 5
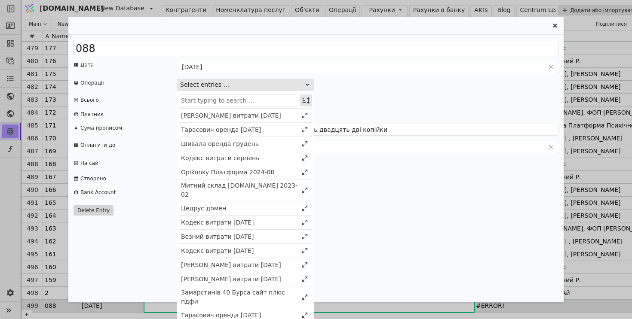
click at [305, 96] on icon "Entry Card" at bounding box center [306, 100] width 9 height 9
click at [294, 122] on div "Select" at bounding box center [265, 116] width 86 height 12
click at [288, 121] on div "Select" at bounding box center [262, 117] width 74 height 12
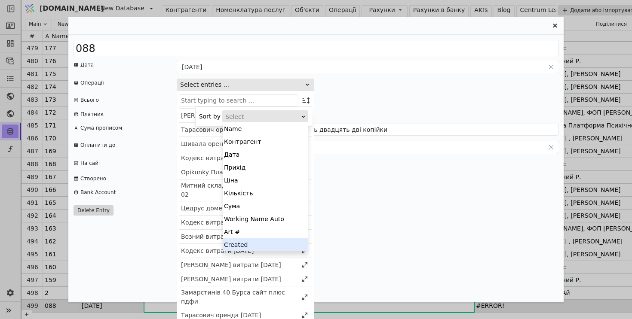
click at [269, 245] on div "Created" at bounding box center [265, 244] width 85 height 13
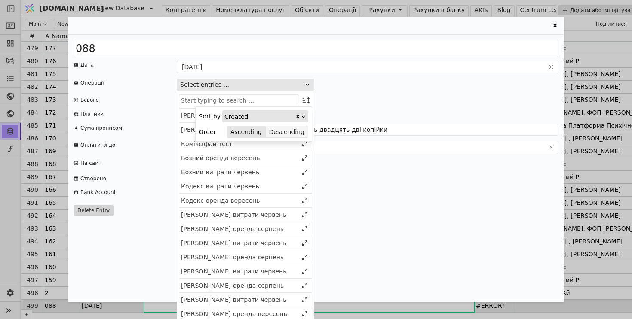
click at [288, 131] on button "Descending" at bounding box center [287, 132] width 42 height 12
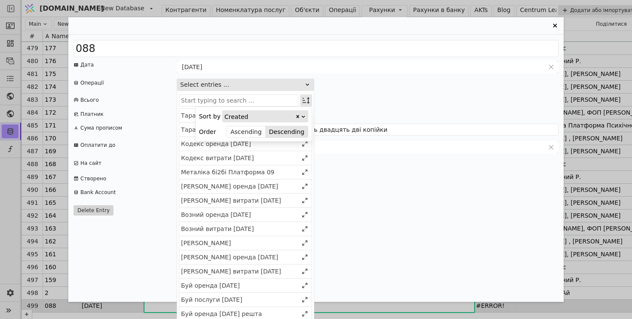
click at [309, 99] on icon "Entry Card" at bounding box center [306, 100] width 9 height 9
click at [262, 135] on div "Тарасович витрати 2025 вересень" at bounding box center [245, 130] width 132 height 14
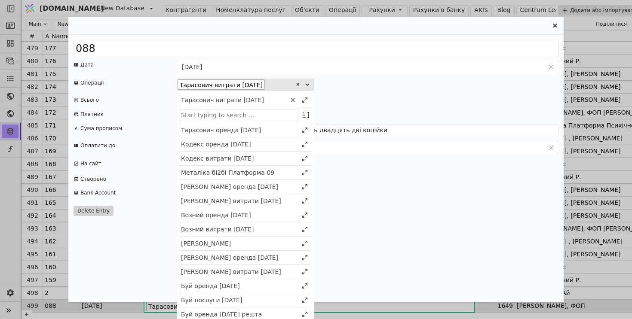
click at [263, 132] on div "Тарасович оренда 2025 грудень" at bounding box center [239, 130] width 117 height 9
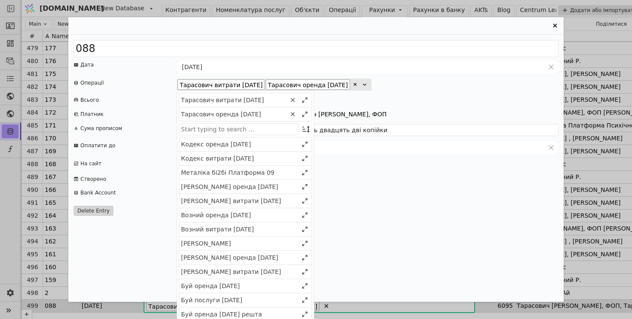
click at [426, 105] on div "088 Дата 31.08.2025 Операції Тарасович витрати 2025 вересень Тарасович оренда 2…" at bounding box center [315, 168] width 495 height 267
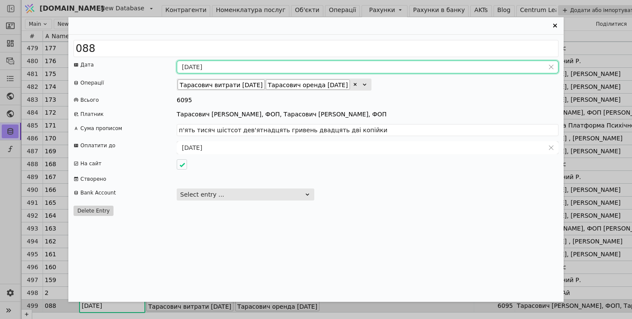
click at [193, 65] on input "31.08.2025" at bounding box center [360, 67] width 367 height 12
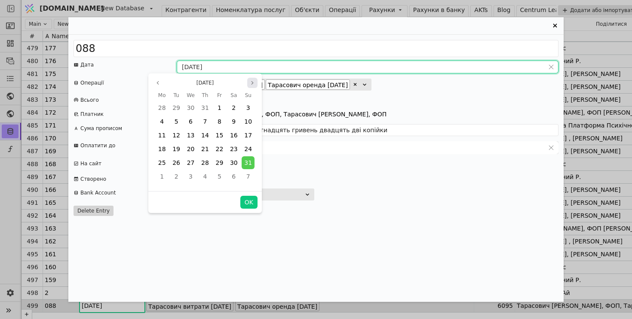
click at [254, 85] on icon "page next" at bounding box center [252, 82] width 5 height 5
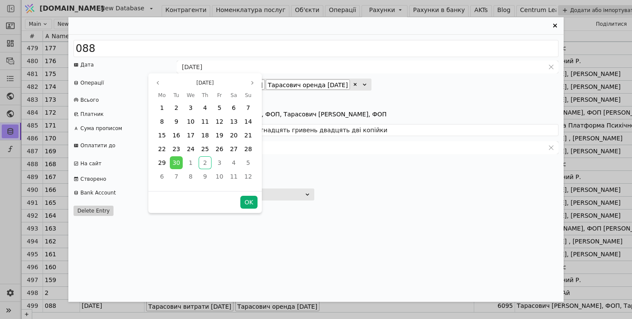
click at [251, 202] on button "OK" at bounding box center [248, 202] width 17 height 13
type input "[DATE]"
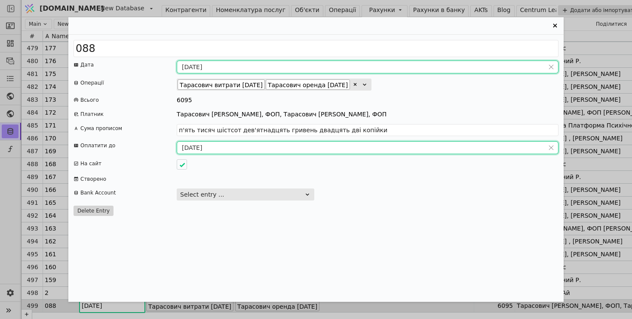
click at [193, 150] on input "04.09.2025" at bounding box center [360, 148] width 367 height 12
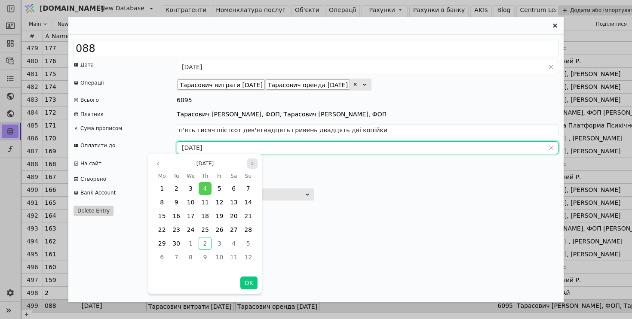
click at [250, 165] on icon "page next" at bounding box center [252, 163] width 5 height 5
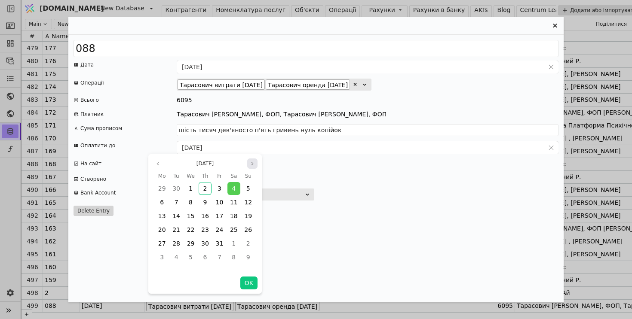
type input "шість тисяч дев'яносто п'ять гривень нуль копійок"
click at [248, 283] on button "OK" at bounding box center [248, 283] width 17 height 13
type input "04.10.2025"
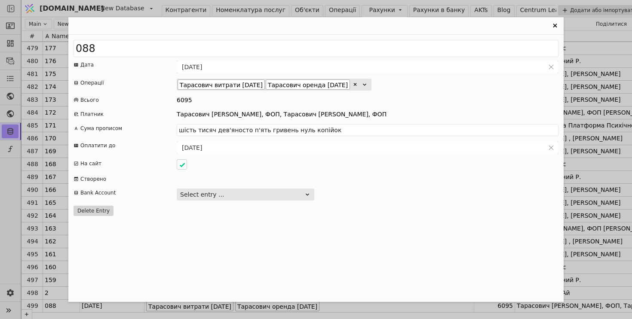
click at [368, 216] on div "088 Дата 30.09.2025 Операції Тарасович витрати 2025 вересень Тарасович оренда 2…" at bounding box center [315, 168] width 495 height 267
click at [554, 25] on icon "Entry Card" at bounding box center [555, 26] width 10 height 10
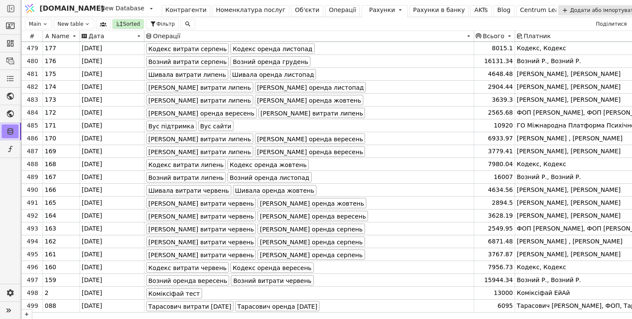
click at [329, 12] on div "Операції" at bounding box center [343, 10] width 28 height 9
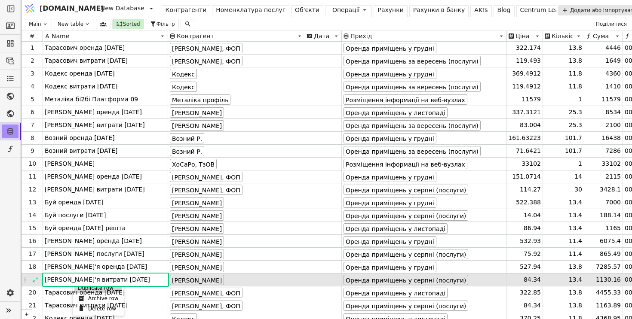
click at [77, 288] on div "Duplicate row" at bounding box center [98, 288] width 48 height 10
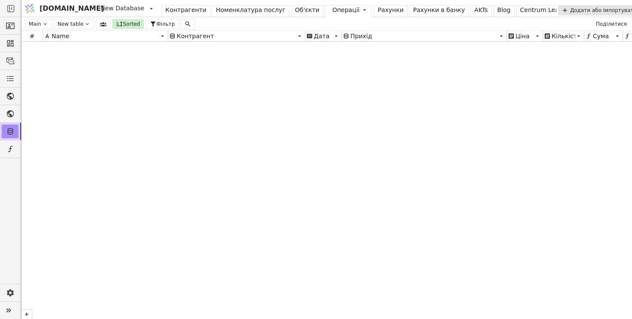
scroll to position [11644, 0]
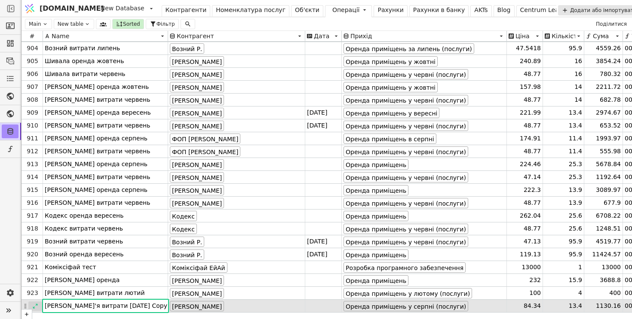
click at [34, 304] on icon at bounding box center [35, 306] width 6 height 6
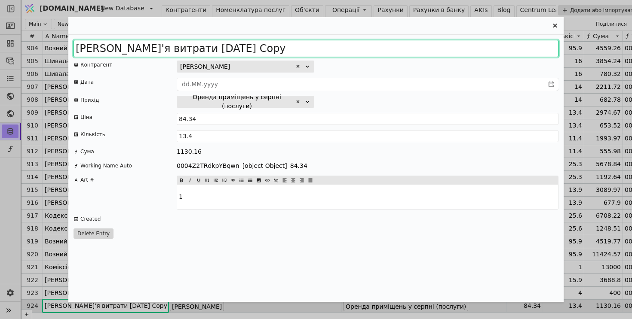
drag, startPoint x: 236, startPoint y: 51, endPoint x: 409, endPoint y: 52, distance: 172.4
click at [409, 52] on input "Приходько Дар'я витрати 2025 серпень Copy" at bounding box center [315, 48] width 485 height 17
type input "Приходько Дар'я витрати 2025 вересень"
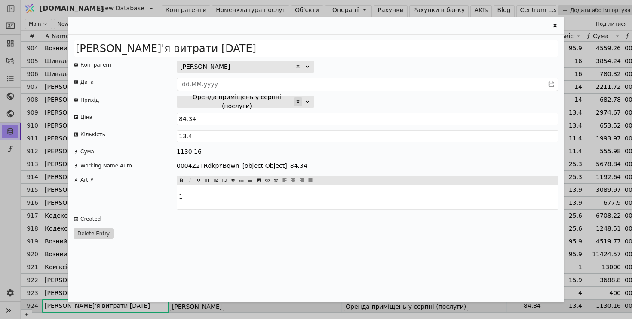
click at [299, 103] on icon "Entry Card" at bounding box center [297, 101] width 5 height 5
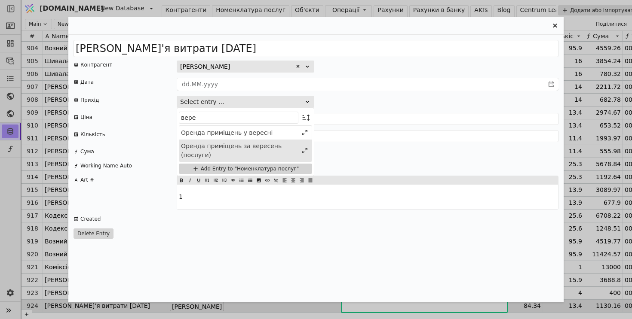
type input "вере"
click at [257, 155] on div "Оренда приміщень за вересень (послуги)" at bounding box center [239, 151] width 117 height 18
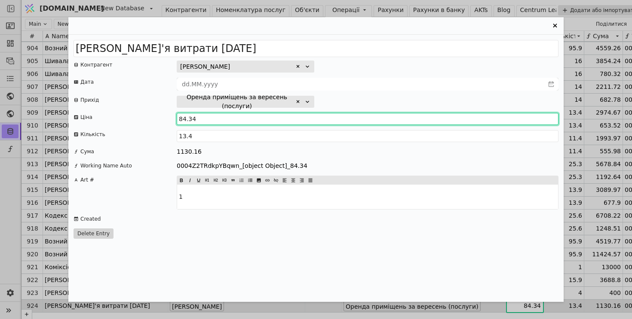
drag, startPoint x: 186, startPoint y: 120, endPoint x: 168, endPoint y: 119, distance: 18.5
click at [168, 119] on div "Ціна 84.34" at bounding box center [315, 119] width 485 height 12
type input "119.4773"
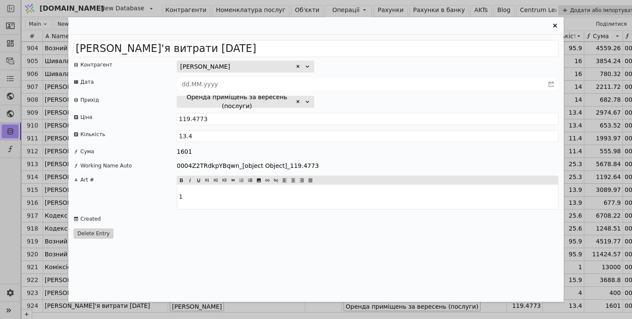
click at [555, 26] on icon "Entry Card" at bounding box center [555, 26] width 4 height 4
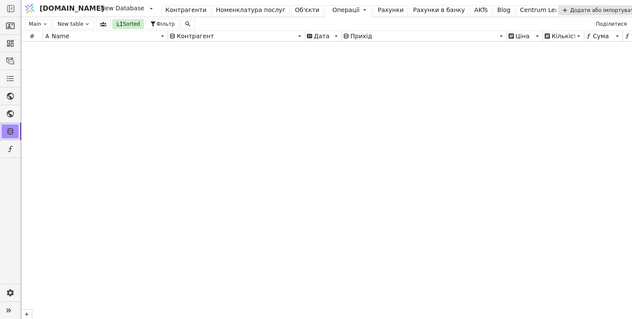
scroll to position [0, 0]
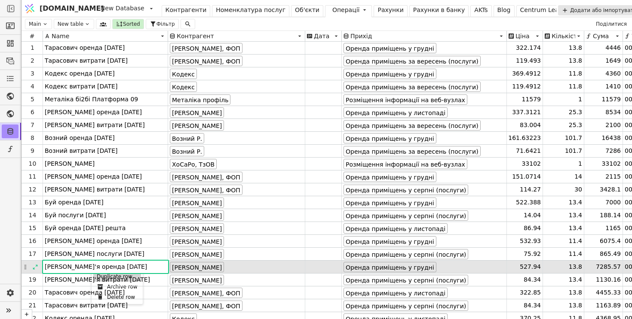
click at [100, 276] on div "Duplicate row" at bounding box center [117, 277] width 48 height 10
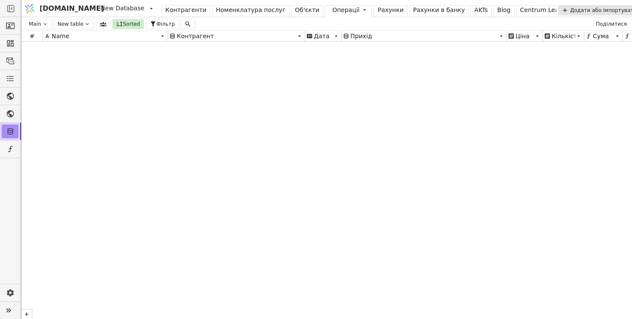
scroll to position [11650, 0]
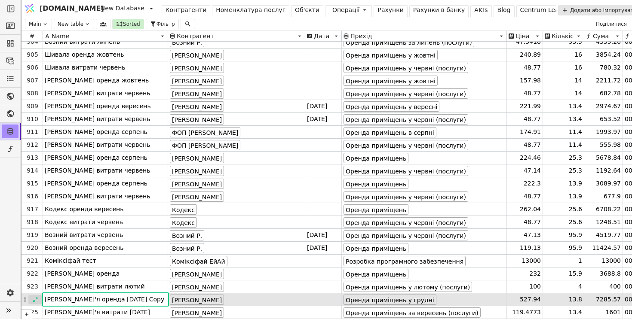
click at [33, 302] on icon at bounding box center [35, 300] width 6 height 6
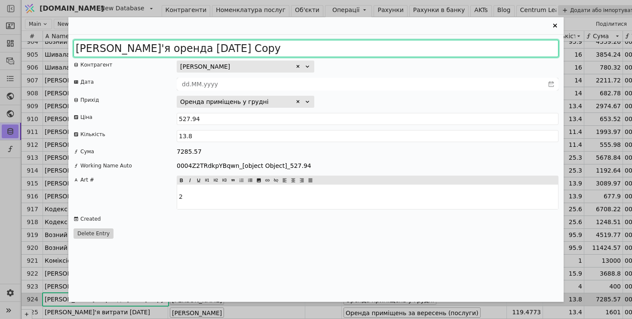
drag, startPoint x: 224, startPoint y: 49, endPoint x: 334, endPoint y: 52, distance: 110.1
click at [334, 52] on input "Приходько Дар'я оренда 2025 грудень Copy" at bounding box center [315, 48] width 485 height 17
type input "Приходько Дар'я оренда 2026 січень"
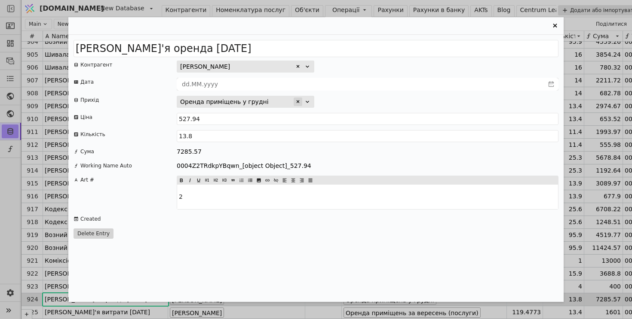
click at [298, 103] on icon "Entry Card" at bounding box center [297, 101] width 5 height 5
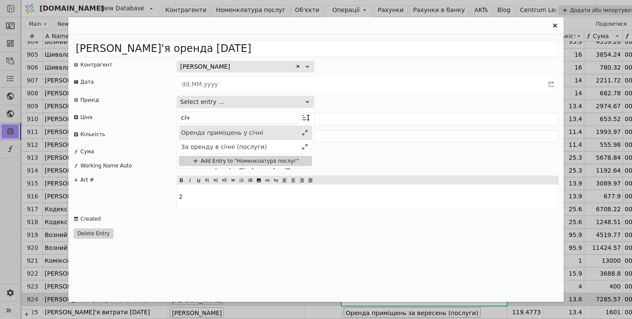
type input "січ"
click at [271, 135] on div "Оренда приміщень у січні" at bounding box center [239, 133] width 117 height 9
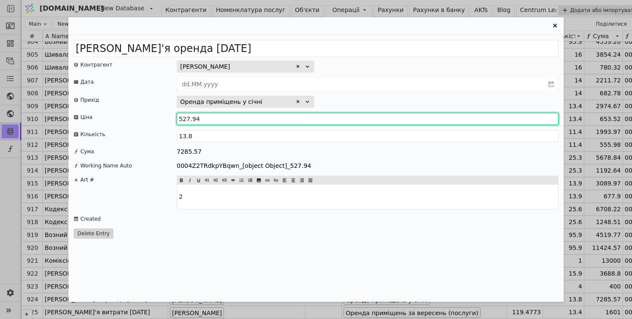
click at [189, 118] on input "527.94" at bounding box center [368, 119] width 382 height 12
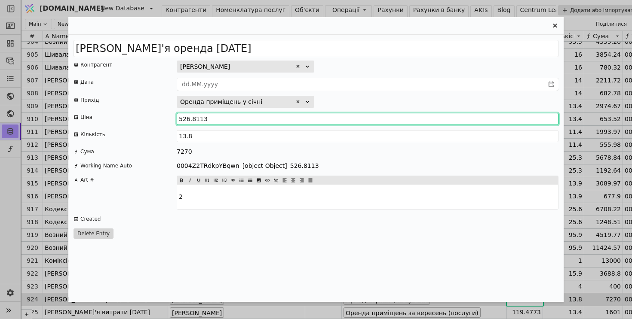
type input "526.8113"
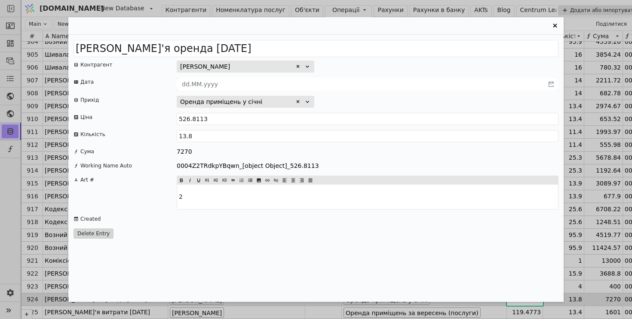
click at [372, 98] on div "Оренда приміщень у січні" at bounding box center [368, 102] width 382 height 12
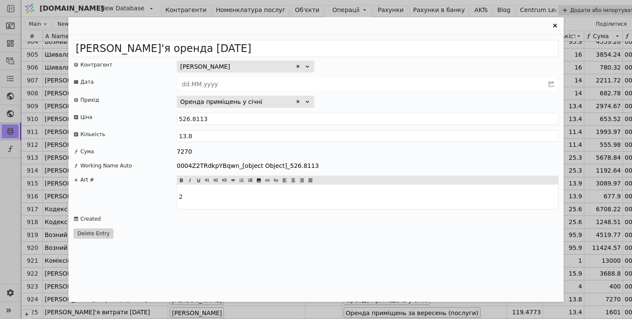
click at [554, 25] on icon "Entry Card" at bounding box center [555, 26] width 4 height 4
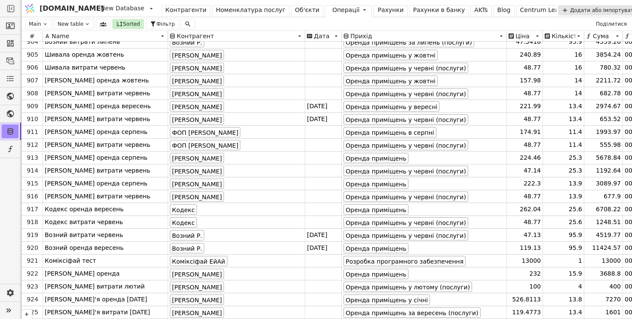
click at [377, 6] on div "Рахунки" at bounding box center [390, 10] width 26 height 9
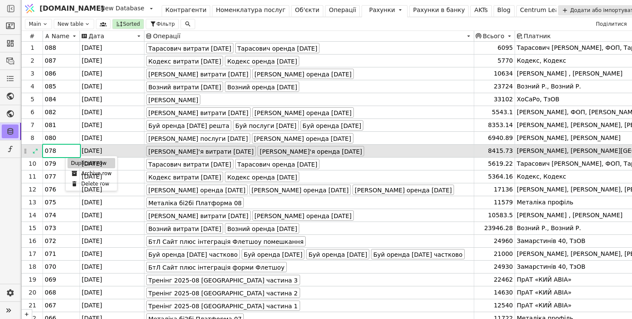
click at [73, 165] on div "Duplicate row" at bounding box center [91, 163] width 48 height 10
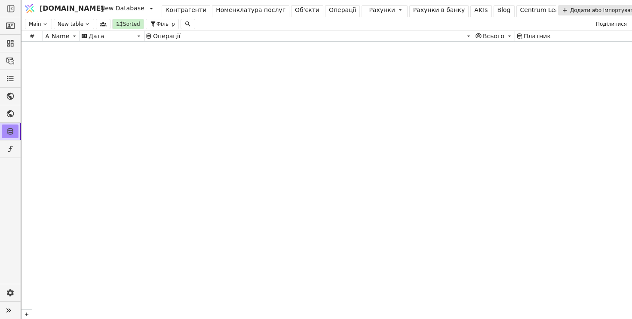
scroll to position [6176, 0]
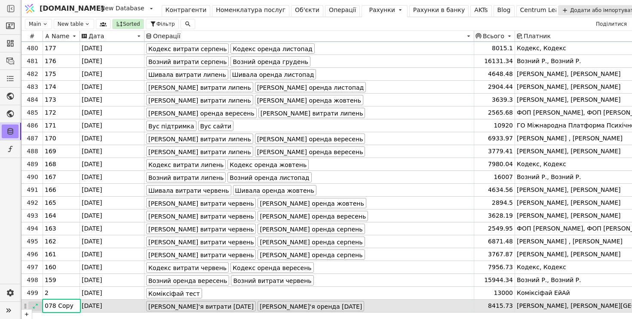
click at [37, 308] on icon at bounding box center [35, 306] width 6 height 6
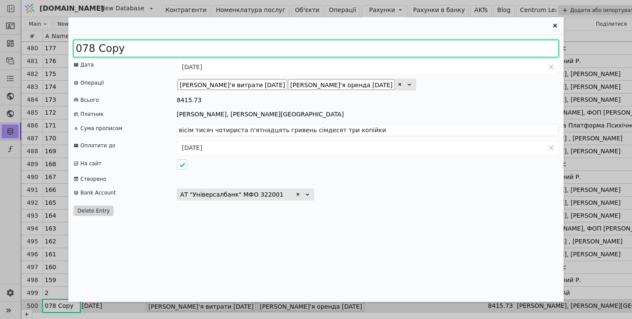
drag, startPoint x: 82, startPoint y: 50, endPoint x: 189, endPoint y: 56, distance: 107.2
click at [189, 56] on input "078 Copy" at bounding box center [315, 48] width 485 height 17
type input "089"
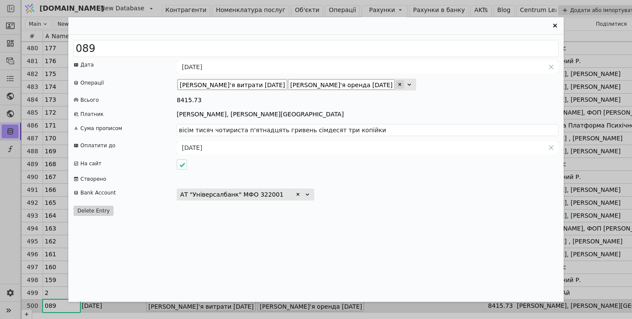
click at [401, 85] on icon "Entry Card" at bounding box center [399, 84] width 3 height 3
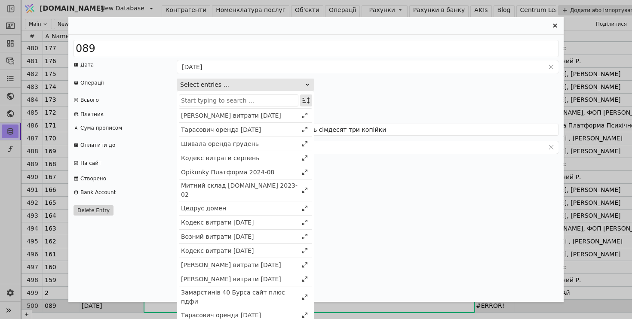
click at [306, 99] on icon "Entry Card" at bounding box center [306, 100] width 9 height 9
click at [297, 113] on div "Select" at bounding box center [262, 117] width 74 height 12
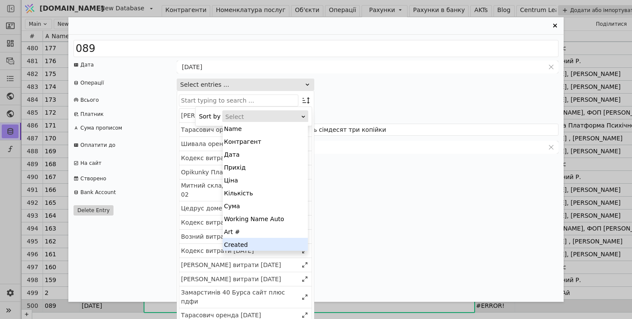
click at [277, 245] on div "Created" at bounding box center [265, 244] width 85 height 13
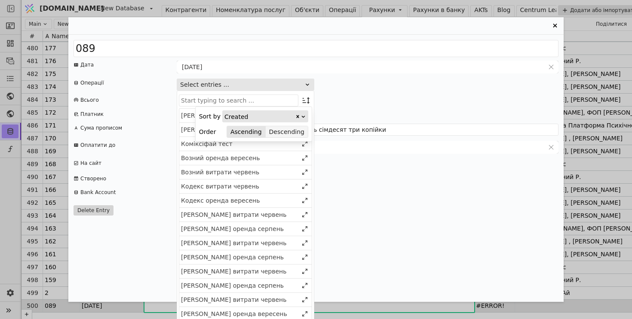
click at [292, 134] on button "Descending" at bounding box center [287, 132] width 42 height 12
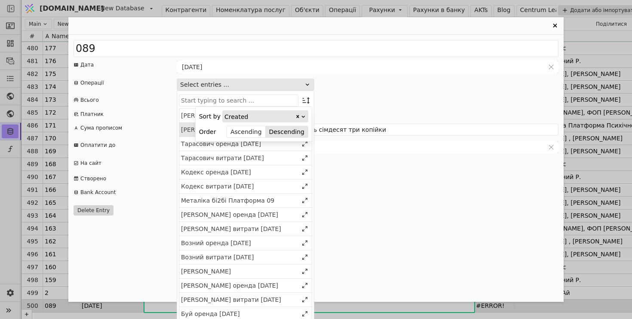
click at [187, 132] on div "Приходько Дар'я витрати 2025 вересень" at bounding box center [239, 130] width 117 height 9
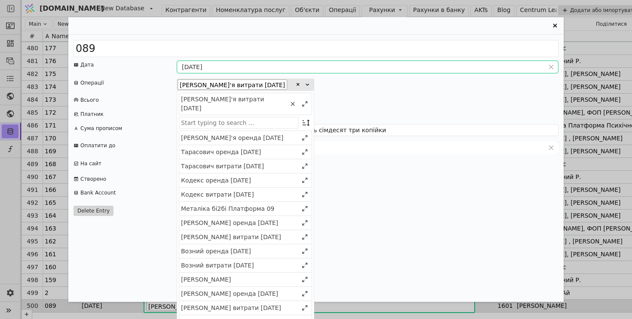
click at [196, 138] on div "Приходько Дар'я оренда 2026 січень" at bounding box center [239, 138] width 117 height 9
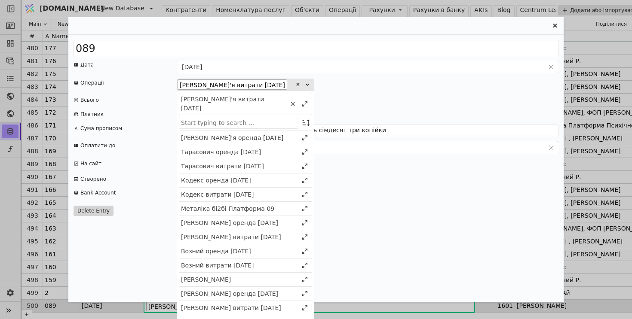
click at [432, 94] on div "089 Дата 31.08.2025 Операції Приходько Дар'я витрати 2025 вересень Приходько Да…" at bounding box center [315, 168] width 495 height 267
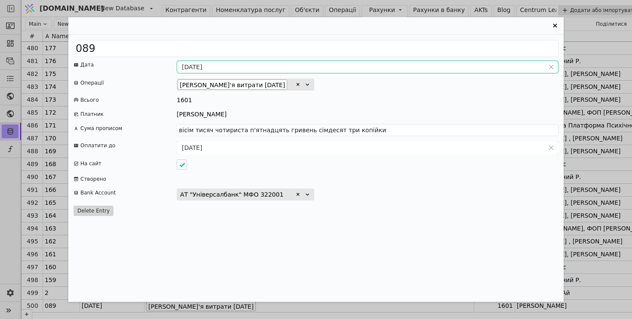
click at [196, 73] on div "31.08.2025" at bounding box center [368, 67] width 382 height 13
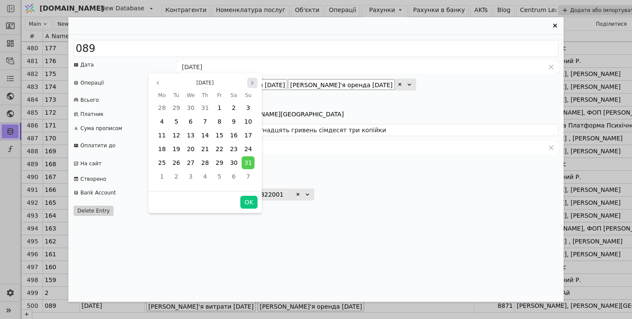
click at [252, 85] on icon "page next" at bounding box center [252, 82] width 5 height 5
click at [251, 199] on button "OK" at bounding box center [248, 202] width 17 height 13
type input "[DATE]"
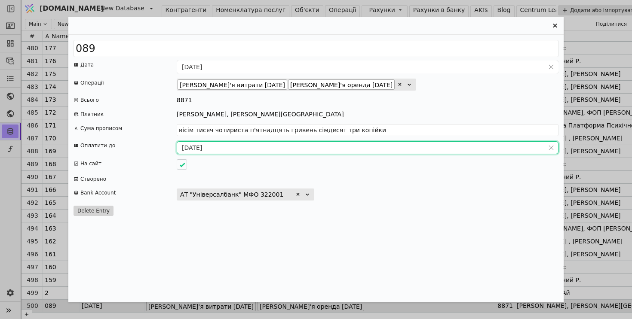
click at [195, 150] on input "19.09.2025" at bounding box center [360, 148] width 367 height 12
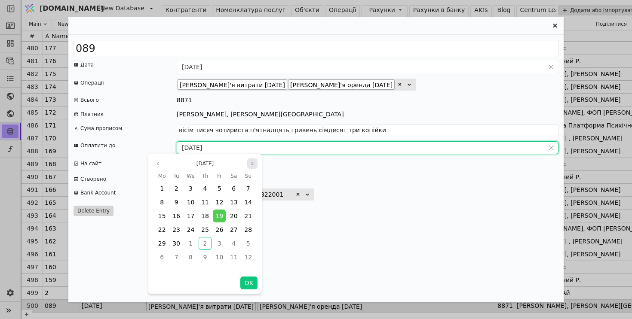
click at [252, 159] on button "Next month" at bounding box center [252, 164] width 10 height 10
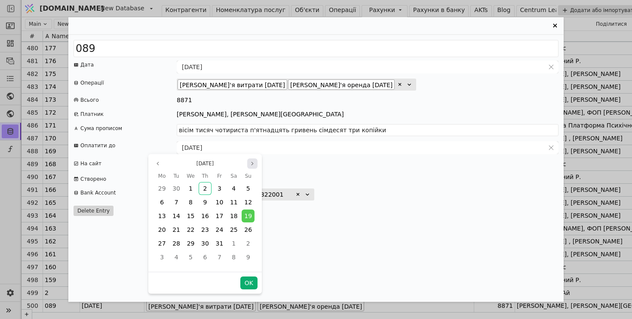
type input "вісім тисяч вісімсот сімдесят одна гривня нуль копійок"
click at [245, 281] on button "OK" at bounding box center [248, 283] width 17 height 13
type input "[DATE]"
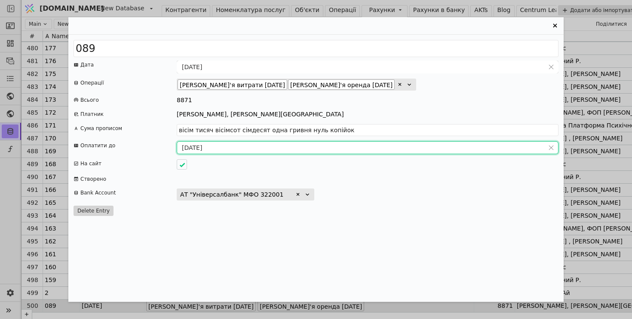
click at [410, 201] on div "089 Дата 30.09.2025 Операції Приходько Дар'я витрати 2025 вересень Приходько Да…" at bounding box center [315, 168] width 495 height 267
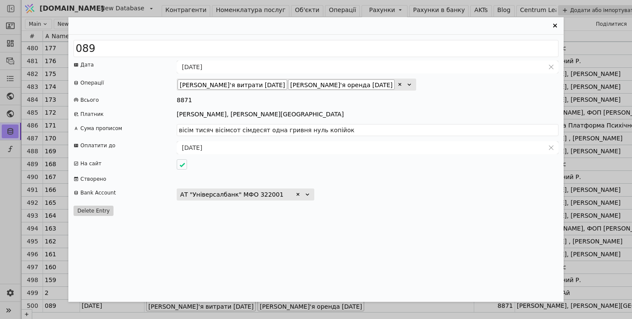
click at [554, 22] on icon "Entry Card" at bounding box center [555, 26] width 10 height 10
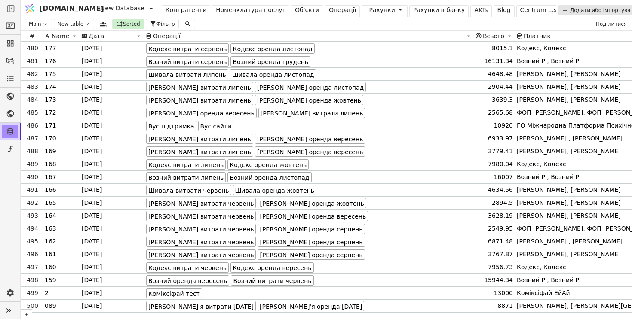
click at [329, 12] on div "Операції" at bounding box center [343, 10] width 28 height 9
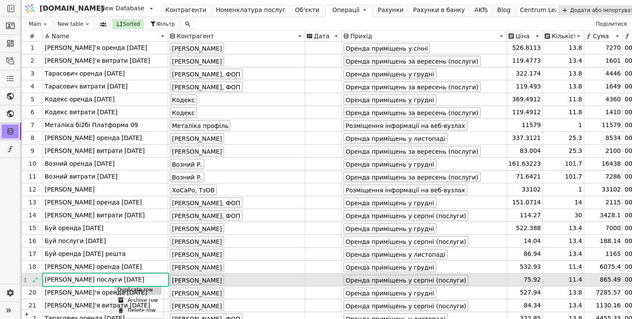
click at [116, 291] on div "Duplicate row" at bounding box center [138, 290] width 48 height 10
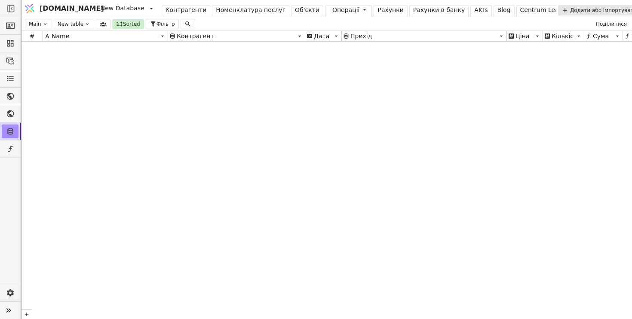
scroll to position [11669, 0]
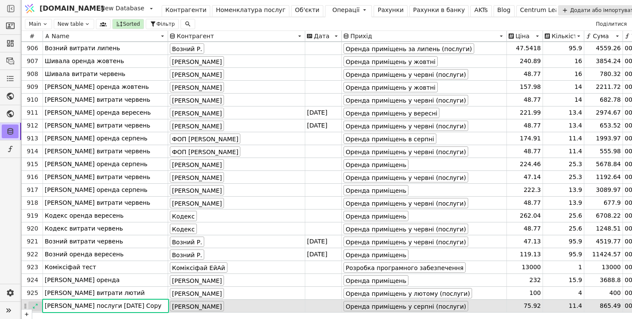
click at [36, 307] on icon at bounding box center [35, 306] width 6 height 6
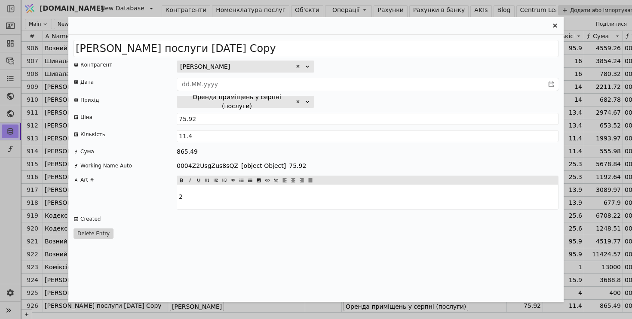
click at [176, 21] on div "Entry Card" at bounding box center [311, 26] width 478 height 10
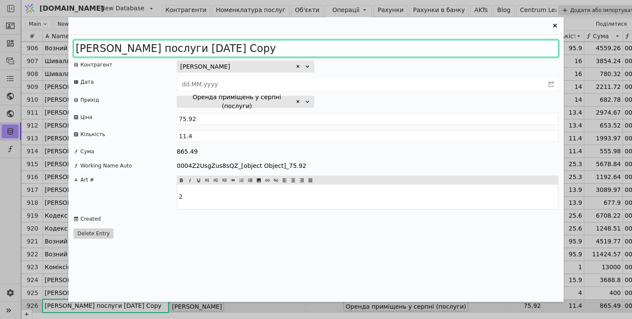
drag, startPoint x: 206, startPoint y: 49, endPoint x: 401, endPoint y: 62, distance: 195.1
click at [400, 62] on div "Кириченко послуги 2025 серпень Copy Контрагент Кириченко Владислав Едуардович Д…" at bounding box center [315, 168] width 495 height 267
type input "Кириченко послуги 2025 вересень"
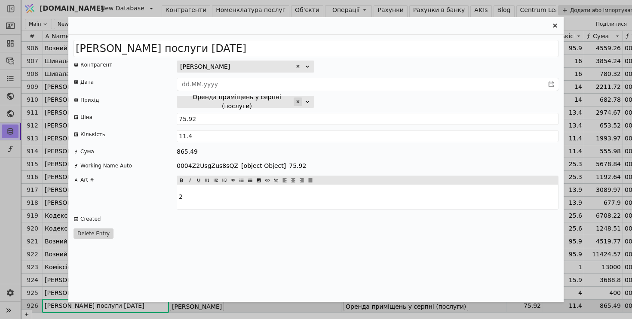
click at [300, 102] on icon "Entry Card" at bounding box center [297, 101] width 5 height 5
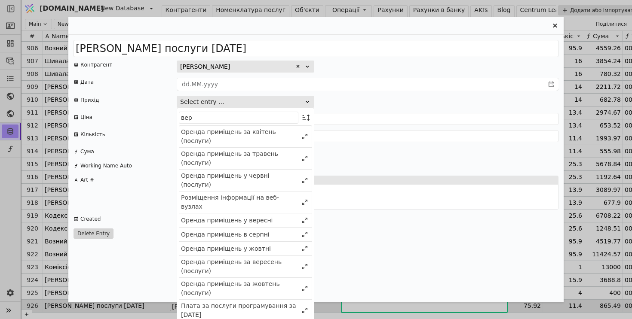
type input "вере"
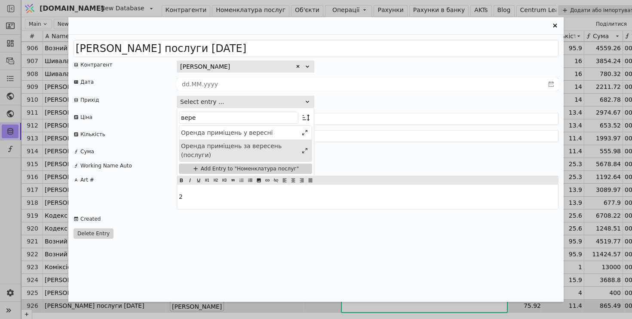
click at [255, 150] on div "Оренда приміщень за вересень (послуги)" at bounding box center [239, 151] width 117 height 18
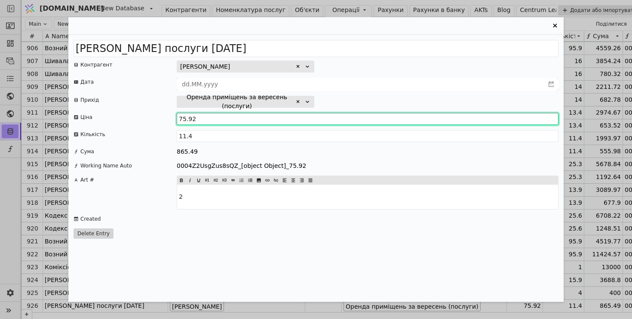
click at [184, 120] on input "75.92" at bounding box center [368, 119] width 382 height 12
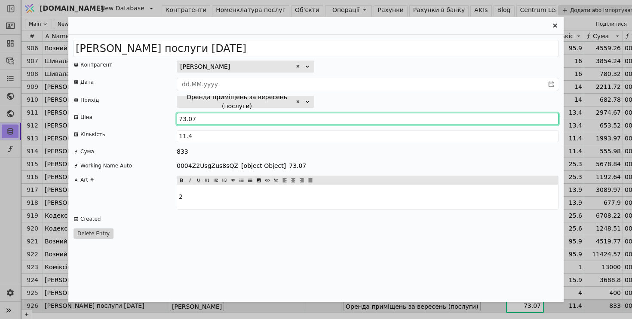
type input "73.07"
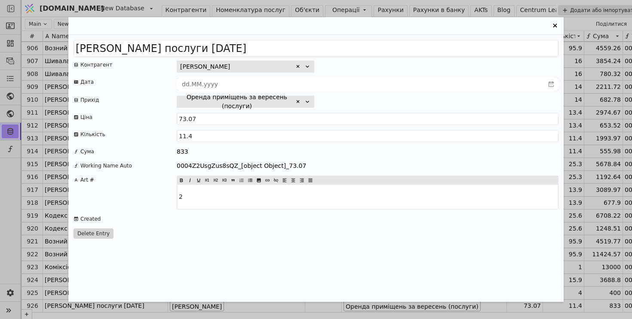
click at [359, 92] on div "Кириченко послуги 2025 вересень Контрагент Кириченко Владислав Едуардович Дата …" at bounding box center [315, 168] width 495 height 267
click at [554, 24] on icon "Entry Card" at bounding box center [555, 26] width 4 height 4
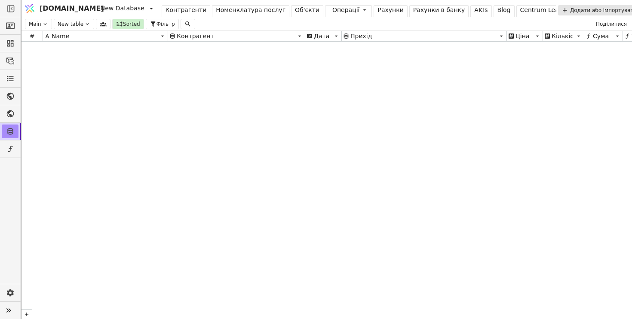
scroll to position [0, 0]
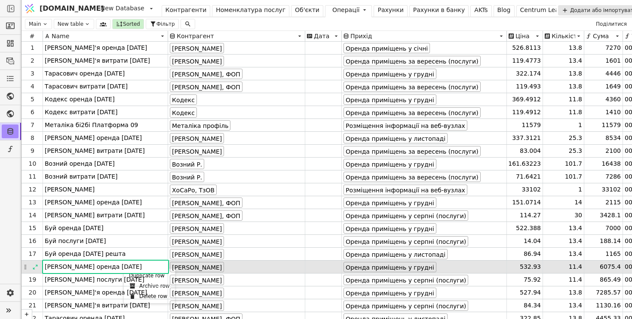
click at [131, 277] on div "Duplicate row" at bounding box center [150, 276] width 48 height 10
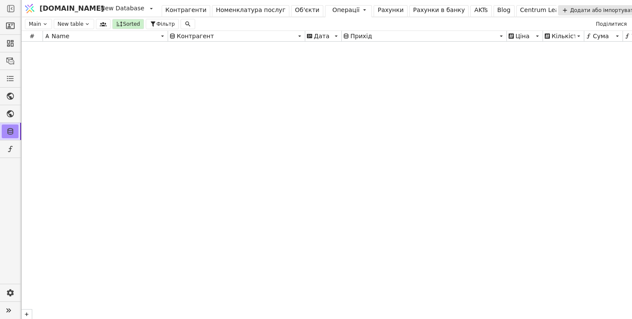
scroll to position [11676, 0]
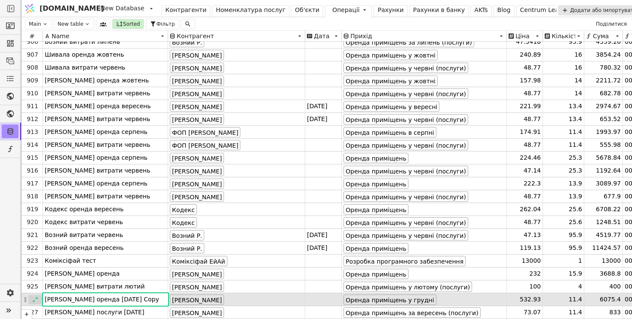
click at [36, 302] on icon at bounding box center [35, 300] width 6 height 6
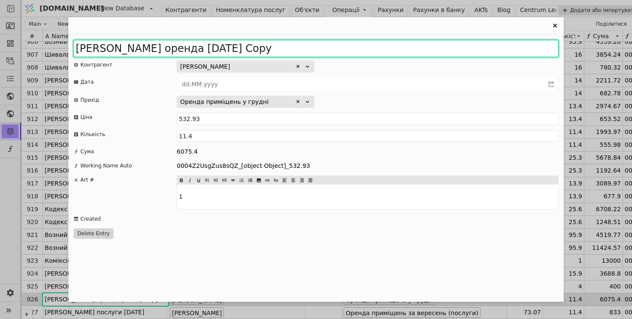
drag, startPoint x: 201, startPoint y: 52, endPoint x: 344, endPoint y: 57, distance: 143.2
click at [344, 57] on div "Кириченко оренда 2025 грудень Copy Контрагент Кириченко Владислав Едуардович Да…" at bounding box center [315, 168] width 495 height 267
type input "Кириченко оренда 2026 січень"
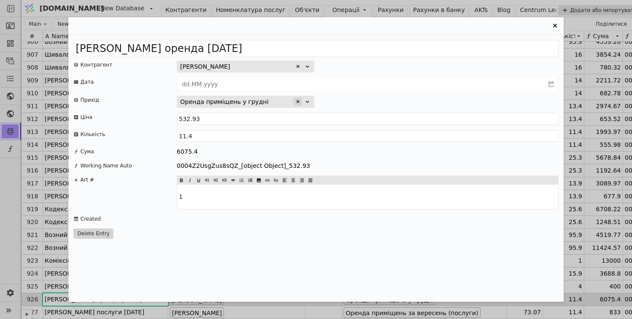
click at [298, 101] on icon "Entry Card" at bounding box center [298, 101] width 3 height 3
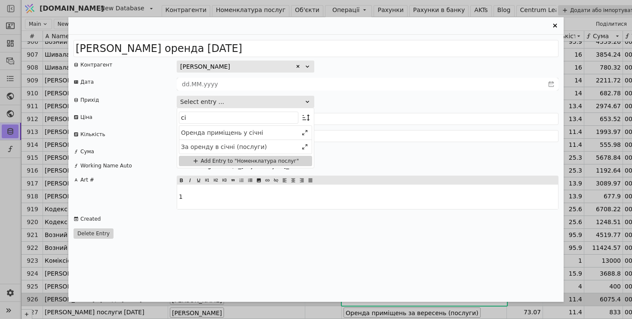
type input "січ"
click at [260, 133] on div "Оренда приміщень у січні" at bounding box center [239, 133] width 117 height 9
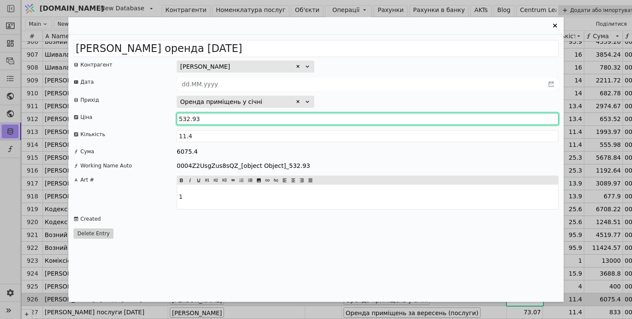
drag, startPoint x: 189, startPoint y: 118, endPoint x: 223, endPoint y: 100, distance: 38.5
click at [190, 118] on input "532.93" at bounding box center [368, 119] width 382 height 12
click at [215, 120] on input "531.86" at bounding box center [368, 119] width 382 height 12
type input "531.8"
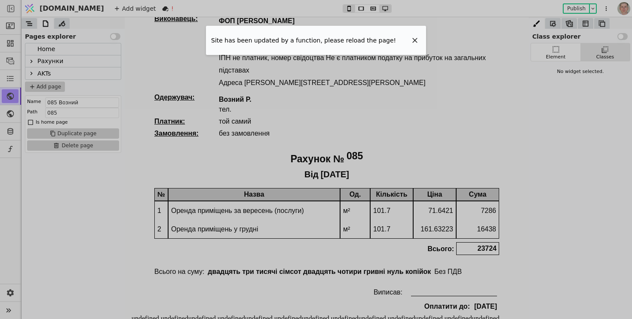
scroll to position [9, 0]
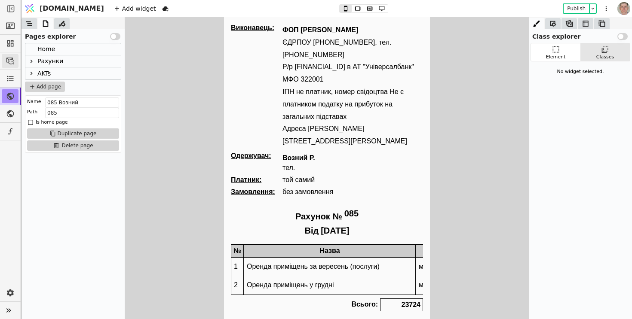
click at [9, 61] on icon at bounding box center [10, 61] width 9 height 9
click at [33, 62] on icon at bounding box center [31, 61] width 7 height 7
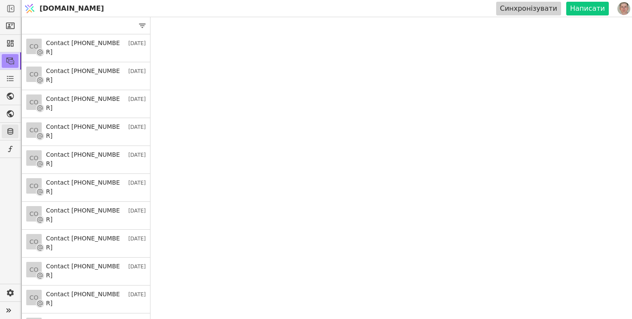
click at [13, 126] on link at bounding box center [10, 132] width 17 height 14
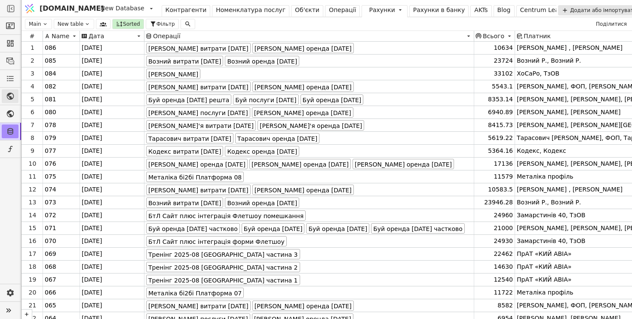
click at [11, 95] on icon at bounding box center [10, 96] width 9 height 9
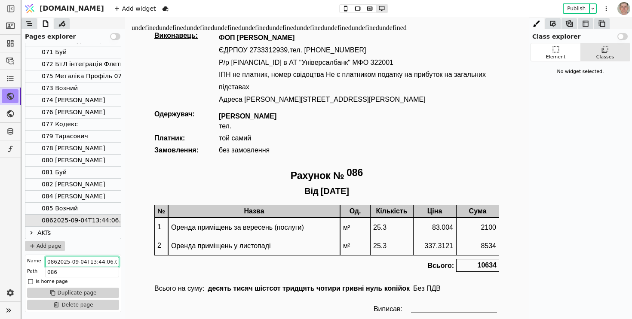
scroll to position [0, 9]
drag, startPoint x: 184, startPoint y: 278, endPoint x: 330, endPoint y: 225, distance: 155.8
click at [68, 260] on input "0862025-09-04T13:44:06.000Z" at bounding box center [82, 262] width 74 height 10
drag, startPoint x: 174, startPoint y: 279, endPoint x: 300, endPoint y: 283, distance: 126.5
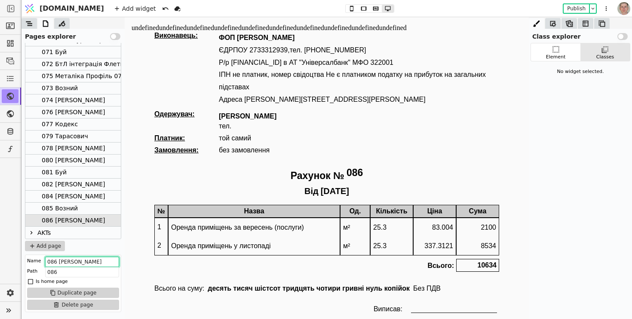
type input "086 Пасічник"
click at [441, 165] on div "Виконавець: ФОП Свистун Роман Юрійович ЄДРПОУ 2733312939, тел. 380(63) 334-3494…" at bounding box center [326, 182] width 345 height 300
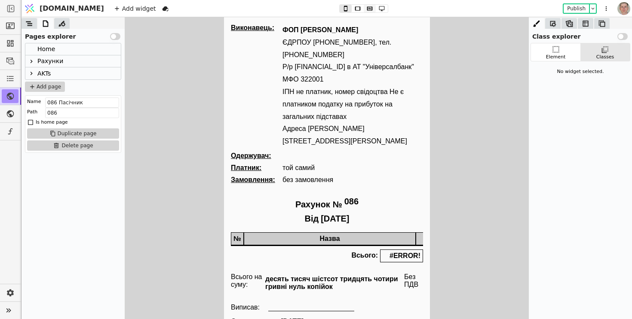
click at [364, 8] on icon at bounding box center [369, 9] width 10 height 6
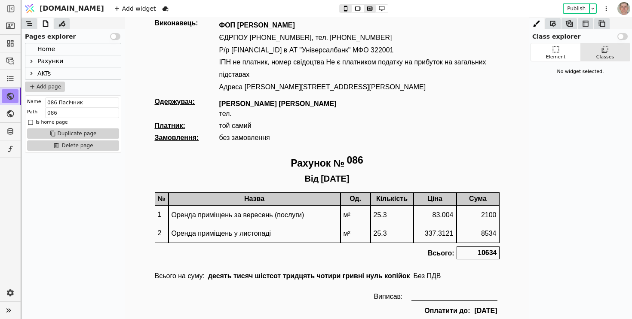
scroll to position [5, 0]
type button "2"
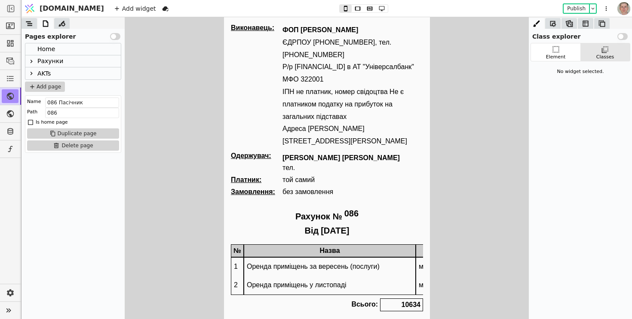
click at [31, 61] on icon at bounding box center [31, 61] width 7 height 7
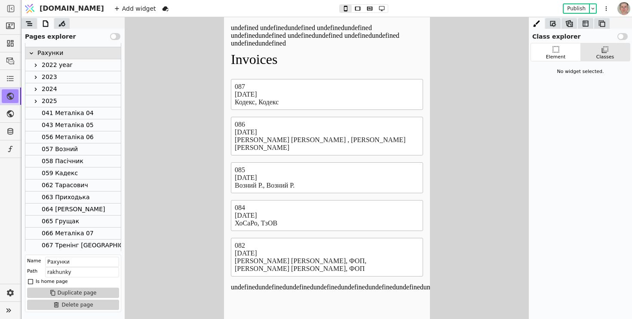
scroll to position [262, 0]
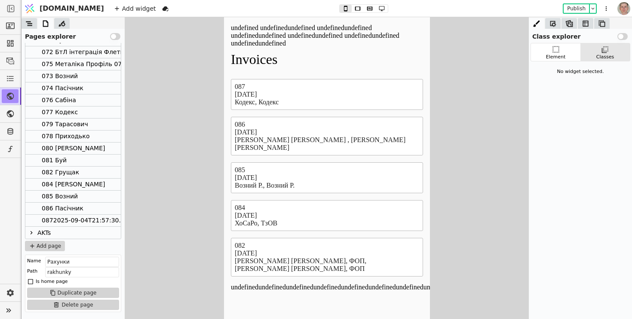
click at [83, 222] on div "0872025-09-04T21:57:30.000Z" at bounding box center [89, 221] width 95 height 12
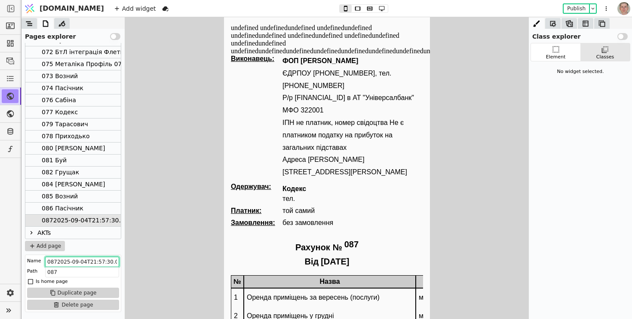
scroll to position [0, 8]
drag, startPoint x: 281, startPoint y: 279, endPoint x: 249, endPoint y: 273, distance: 32.8
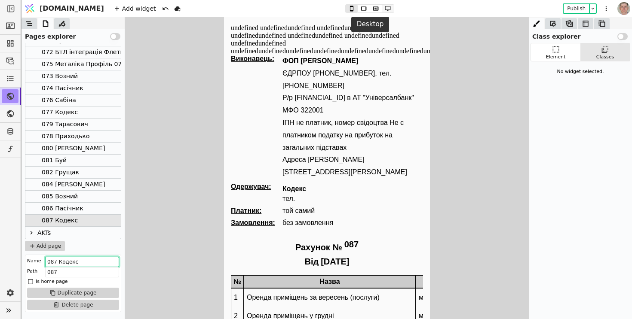
type input "087 Кодекс"
click at [383, 9] on icon at bounding box center [388, 9] width 10 height 6
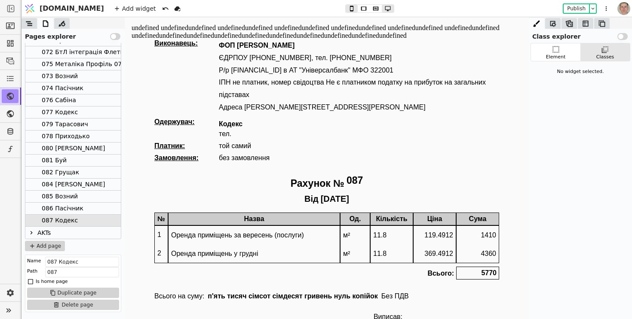
click at [86, 110] on div "077 Кодекс" at bounding box center [72, 113] width 95 height 12
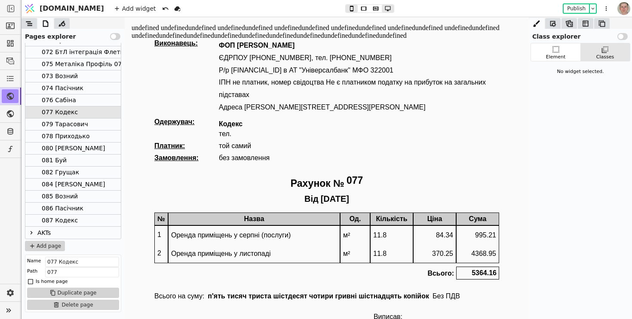
click at [92, 217] on div "087 Кодекс" at bounding box center [72, 221] width 95 height 12
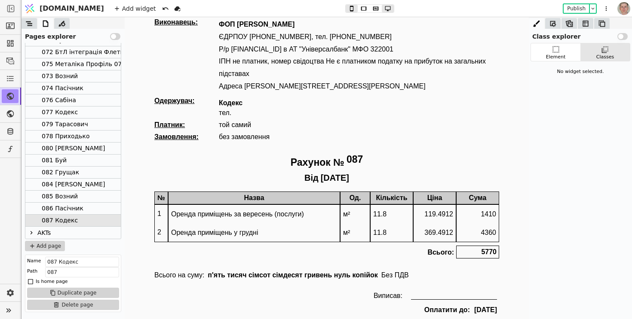
scroll to position [22, 0]
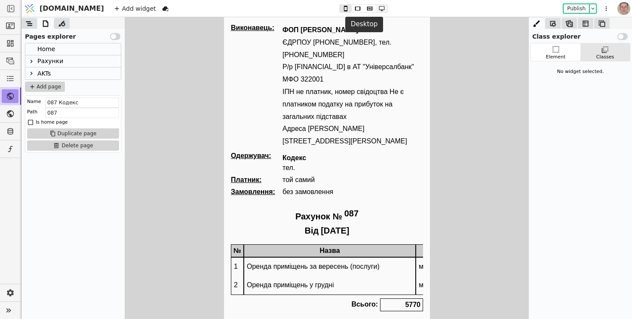
click at [377, 11] on icon at bounding box center [382, 9] width 10 height 6
click at [352, 3] on div "Add widget Publish" at bounding box center [361, 8] width 507 height 17
click at [364, 10] on icon at bounding box center [369, 9] width 10 height 6
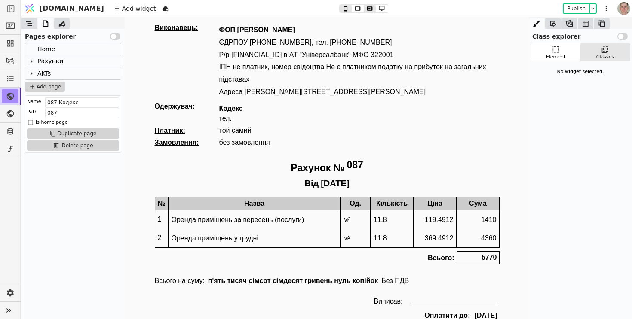
click at [34, 64] on div at bounding box center [31, 61] width 10 height 10
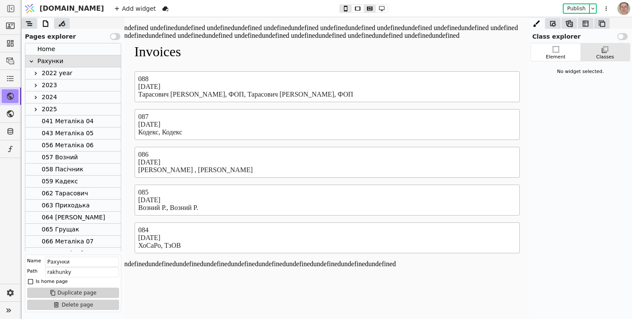
scroll to position [274, 0]
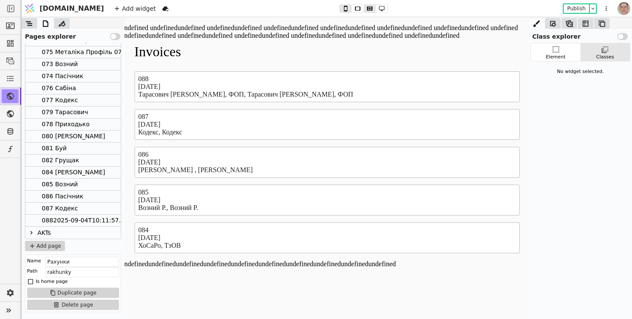
click at [65, 221] on div "0882025-09-04T10:11:57.000Z" at bounding box center [89, 221] width 95 height 12
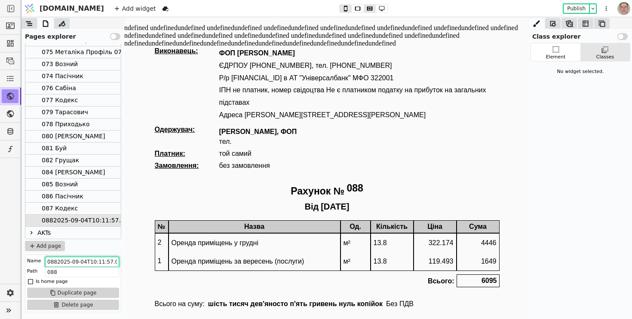
scroll to position [0, 6]
drag, startPoint x: 171, startPoint y: 279, endPoint x: 232, endPoint y: 270, distance: 62.0
type input "088 Тарасович"
click at [84, 112] on div "079 Тарасович" at bounding box center [65, 113] width 46 height 12
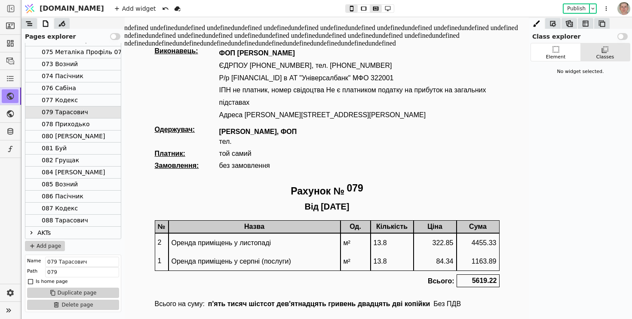
click at [86, 217] on div "088 Тарасович" at bounding box center [72, 221] width 95 height 12
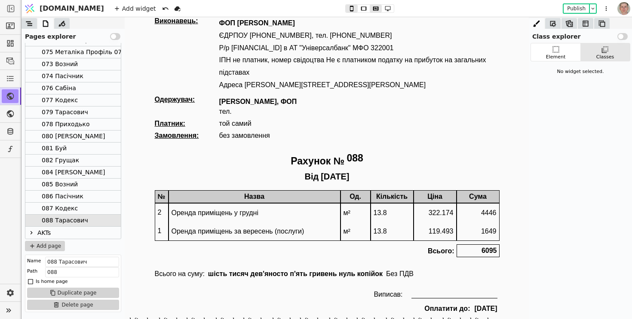
scroll to position [31, 0]
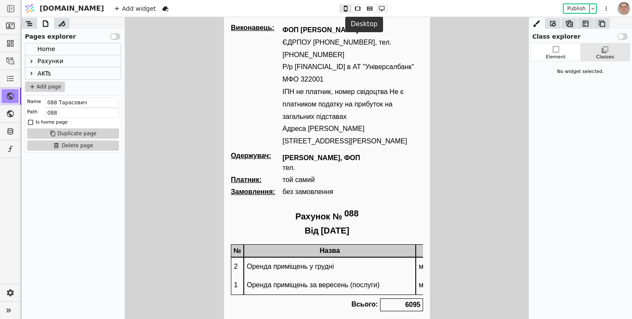
click at [377, 10] on icon at bounding box center [382, 9] width 10 height 6
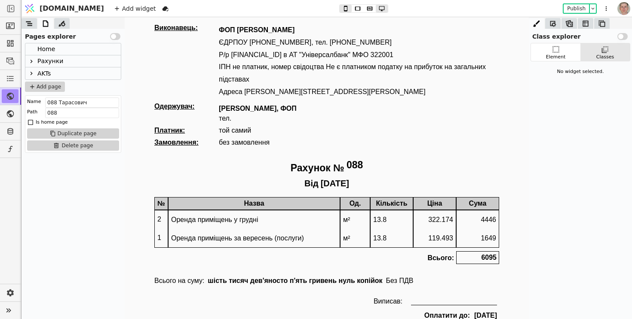
click at [34, 61] on icon at bounding box center [31, 61] width 7 height 7
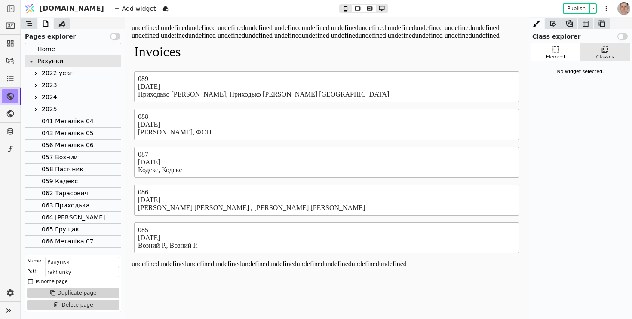
scroll to position [286, 0]
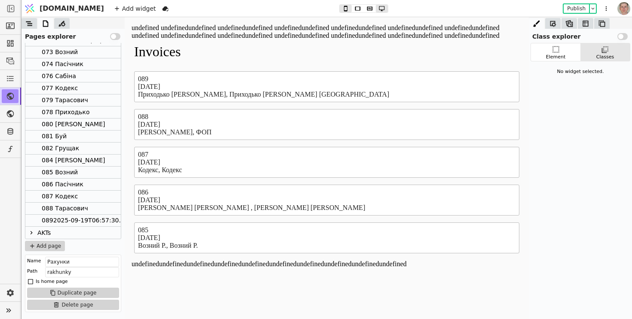
click at [70, 216] on div "0892025-09-19T06:57:30.000Z" at bounding box center [89, 221] width 95 height 12
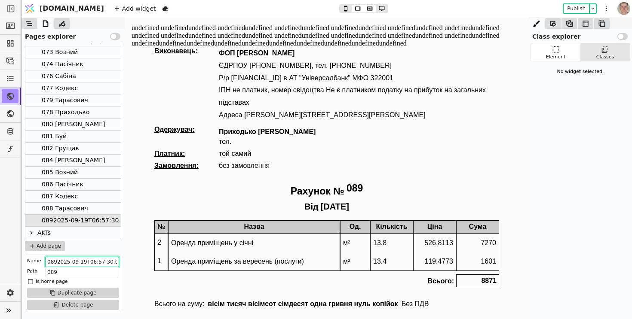
scroll to position [0, 8]
drag, startPoint x: 182, startPoint y: 279, endPoint x: 221, endPoint y: 267, distance: 41.2
type input "089 Приходьно"
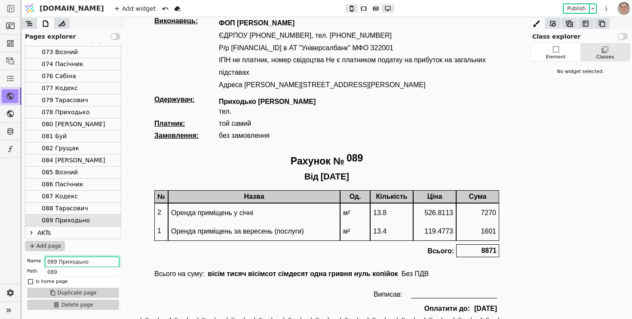
scroll to position [31, 0]
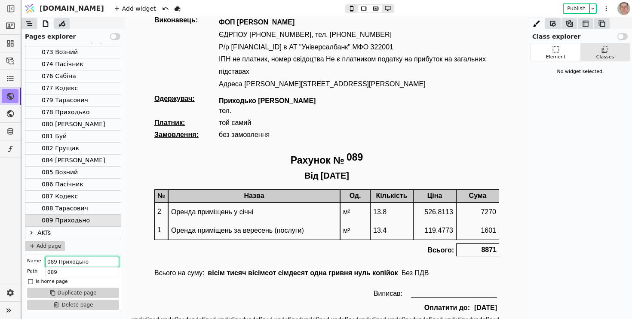
click at [93, 110] on div "078 Приходько" at bounding box center [72, 113] width 95 height 12
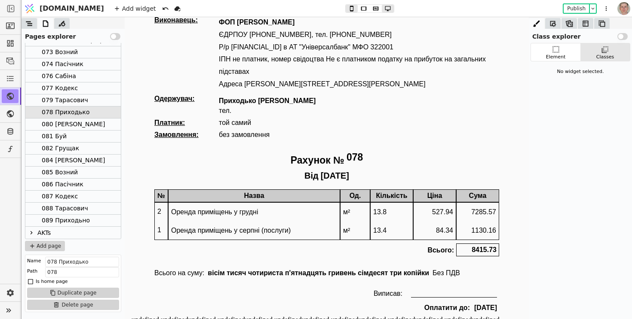
click at [88, 219] on div "089 Приходьно" at bounding box center [72, 221] width 95 height 12
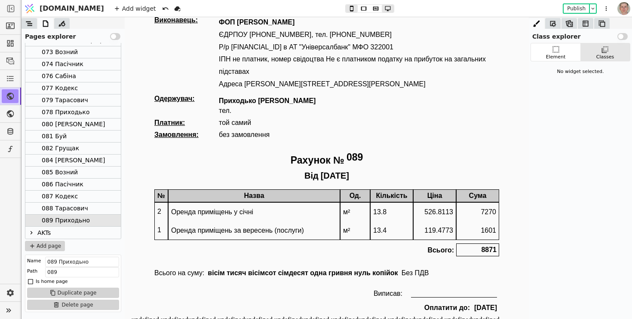
click at [318, 158] on p "Рахунок №" at bounding box center [318, 161] width 54 height 18
click at [599, 197] on div "Element Classes Widget Text Class No classes selected." at bounding box center [580, 181] width 103 height 276
click at [74, 226] on div "089 Приходьно" at bounding box center [66, 221] width 48 height 12
click at [79, 216] on div "089 Приходьно" at bounding box center [66, 221] width 48 height 12
click at [80, 211] on div "088 Тарасович" at bounding box center [65, 209] width 46 height 12
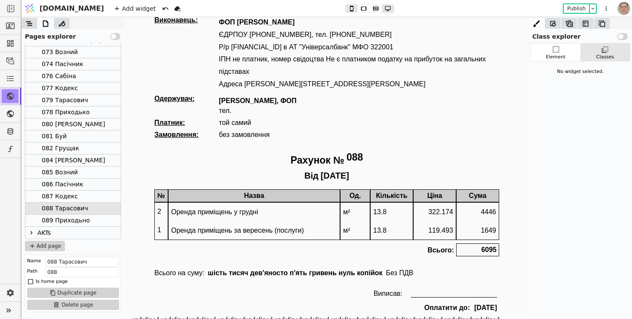
click at [77, 221] on div "089 Приходьно" at bounding box center [66, 221] width 48 height 12
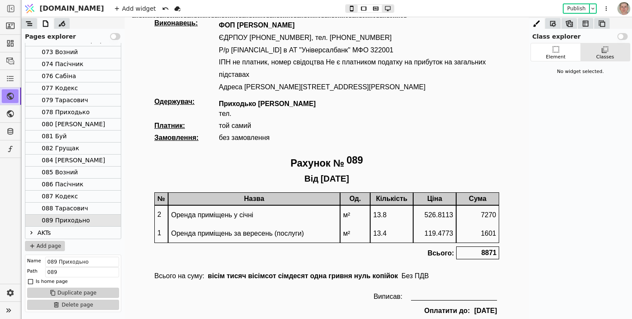
scroll to position [28, 0]
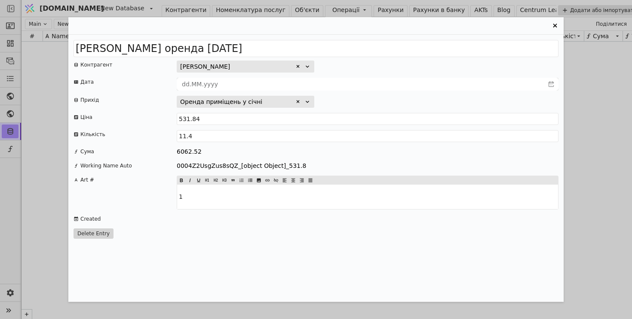
scroll to position [11676, 0]
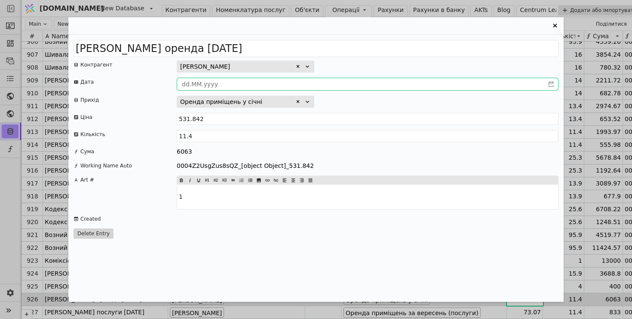
type input "531.842"
type input "dd.MM.yyyy"
click at [387, 89] on input "dd.MM.yyyy" at bounding box center [360, 84] width 367 height 12
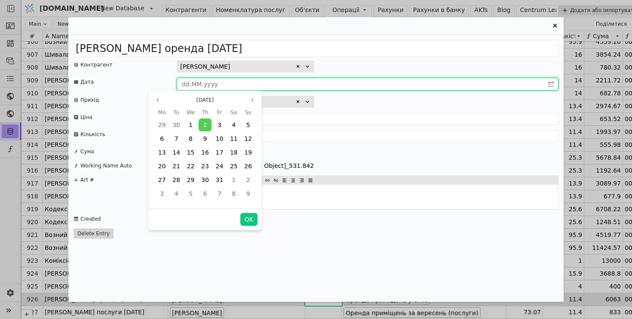
click at [404, 65] on div "[PERSON_NAME]" at bounding box center [368, 67] width 382 height 12
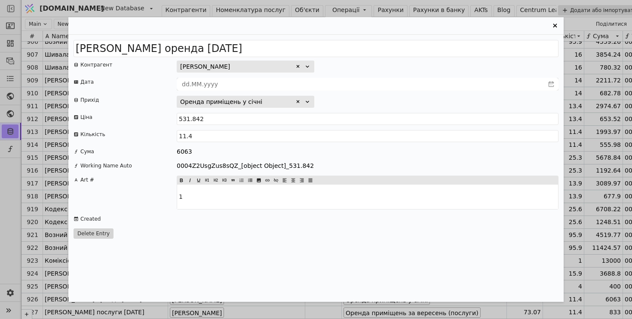
click at [555, 21] on icon "Entry Card" at bounding box center [555, 26] width 10 height 10
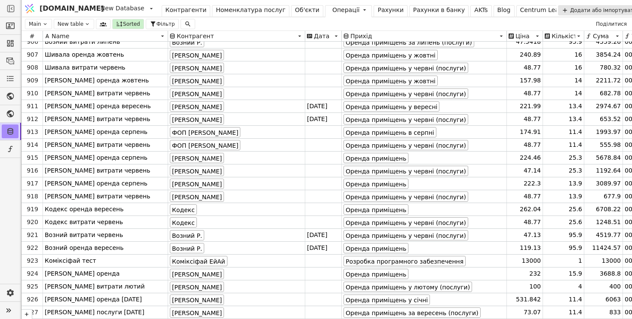
click at [377, 10] on div "Рахунки" at bounding box center [390, 10] width 26 height 9
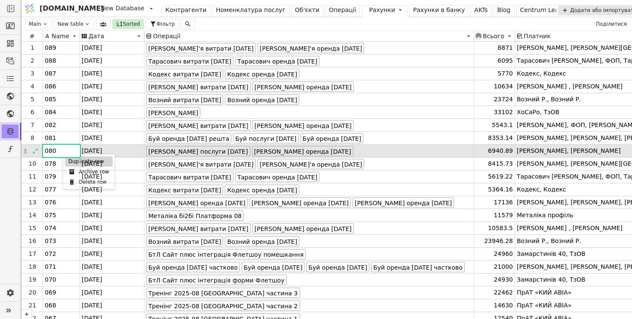
click at [68, 162] on div "Duplicate row" at bounding box center [89, 161] width 48 height 10
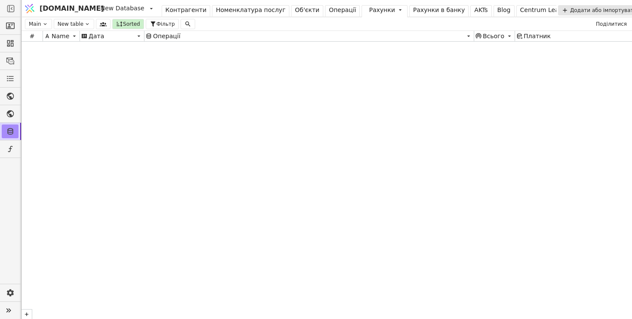
scroll to position [6189, 0]
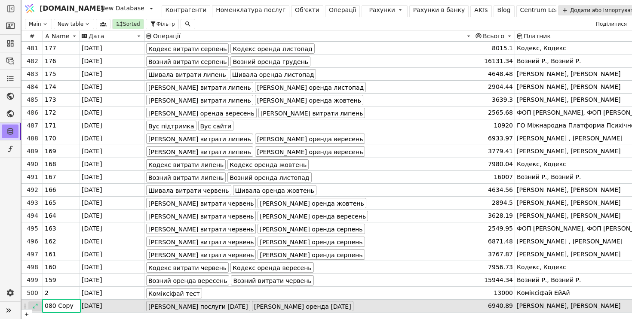
click at [32, 306] on icon at bounding box center [35, 306] width 6 height 6
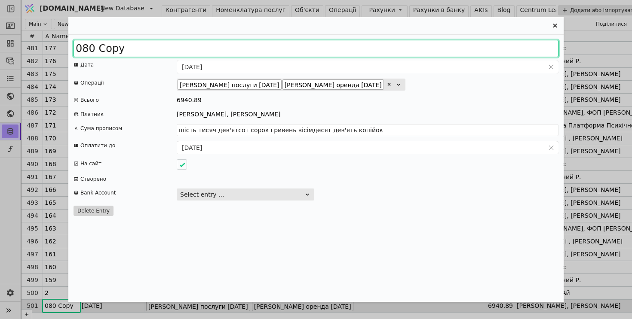
drag, startPoint x: 83, startPoint y: 50, endPoint x: 189, endPoint y: 51, distance: 106.2
click at [189, 50] on input "080 Copy" at bounding box center [315, 48] width 485 height 17
type input "090"
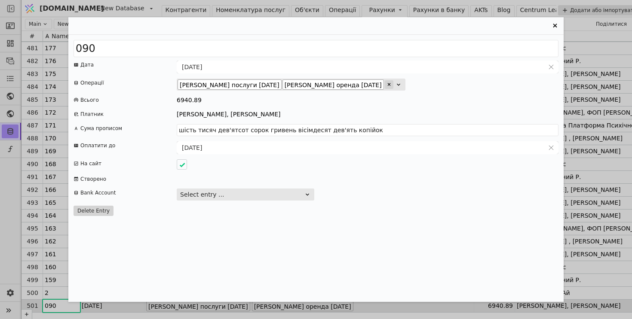
click at [385, 85] on div "Entry Card" at bounding box center [389, 84] width 9 height 9
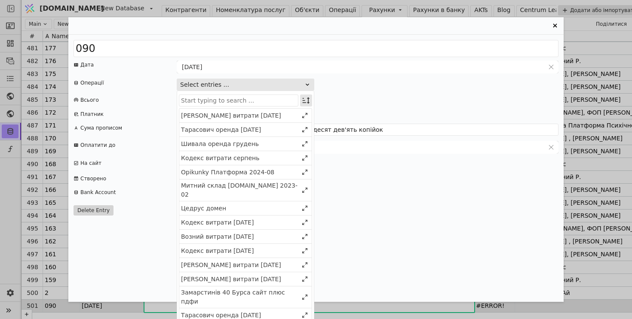
click at [303, 103] on icon "Entry Card" at bounding box center [306, 101] width 7 height 6
click at [283, 116] on div "Select" at bounding box center [262, 117] width 74 height 12
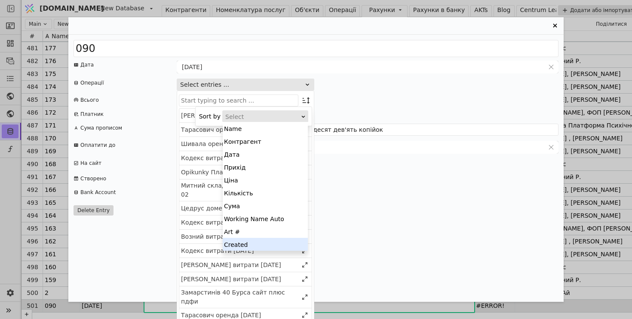
click at [253, 244] on div "Created" at bounding box center [265, 244] width 85 height 13
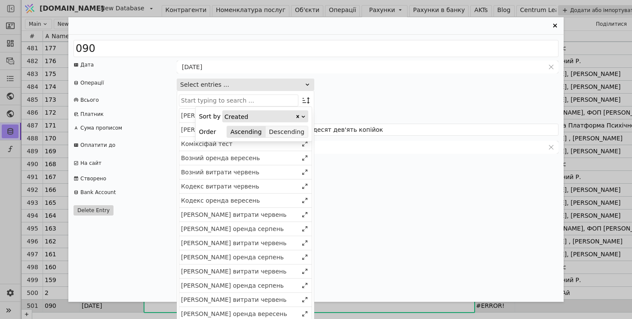
click at [290, 132] on button "Descending" at bounding box center [287, 132] width 42 height 12
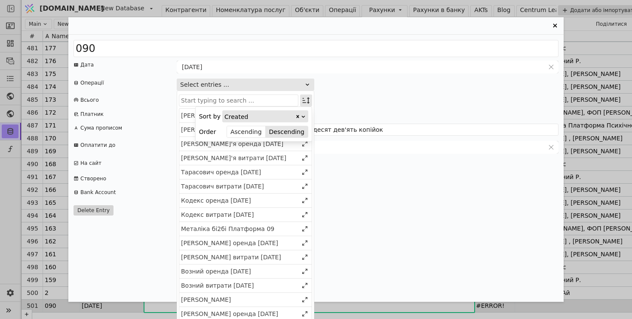
click at [306, 99] on icon "Entry Card" at bounding box center [306, 100] width 9 height 9
click at [248, 129] on div "[PERSON_NAME] послуги [DATE]" at bounding box center [239, 130] width 117 height 9
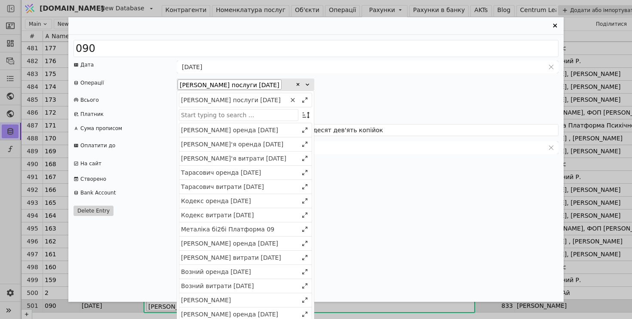
click at [248, 129] on div "[PERSON_NAME] оренда [DATE]" at bounding box center [239, 130] width 117 height 9
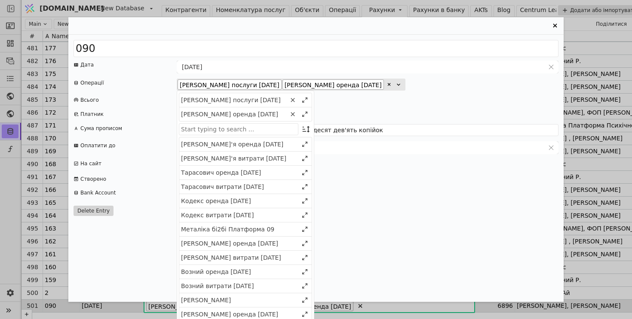
click at [431, 101] on div "6896" at bounding box center [368, 100] width 382 height 9
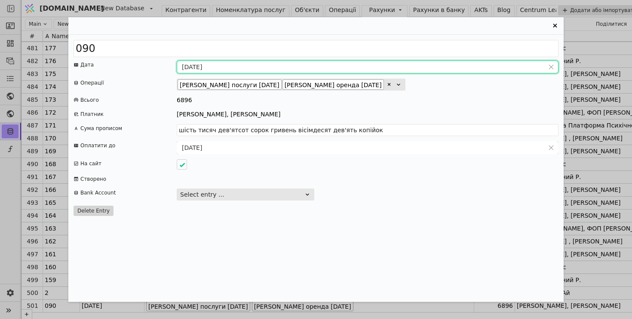
click at [197, 67] on input "[DATE]" at bounding box center [360, 67] width 367 height 12
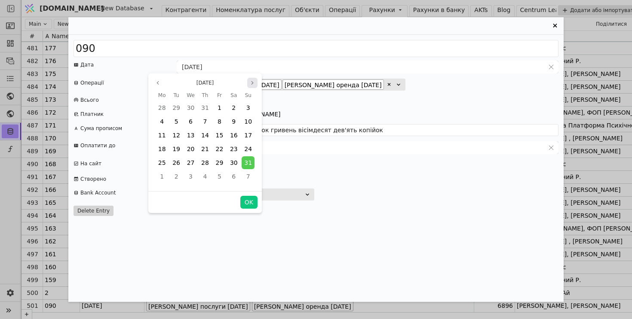
click at [252, 85] on icon "page next" at bounding box center [252, 82] width 5 height 5
click at [252, 205] on button "OK" at bounding box center [248, 202] width 17 height 13
type input "[DATE]"
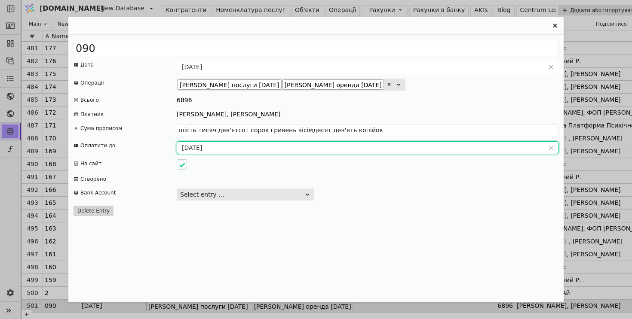
click at [196, 150] on input "[DATE]" at bounding box center [360, 148] width 367 height 12
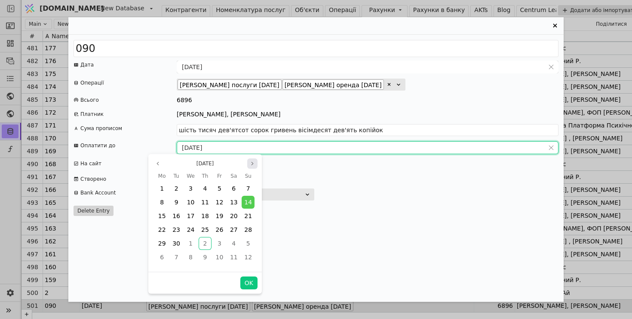
click at [252, 164] on icon "page next" at bounding box center [252, 163] width 5 height 5
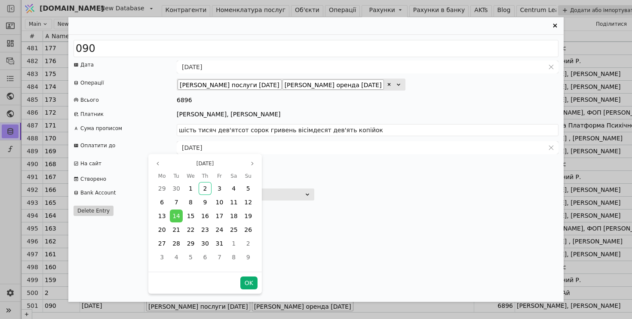
click at [247, 283] on button "OK" at bounding box center [248, 283] width 17 height 13
type input "шість тисяч вісімсот дев'яносто шість гривень нуль копійок"
type input "[DATE]"
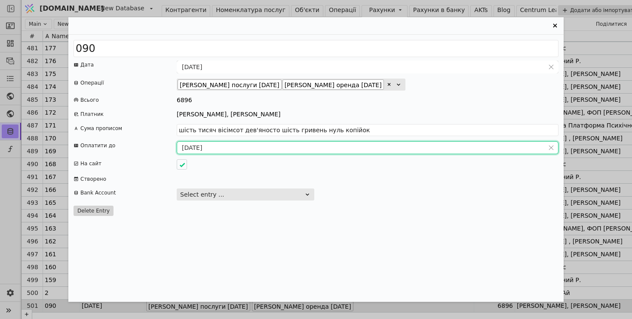
click at [557, 22] on icon "Entry Card" at bounding box center [555, 26] width 10 height 10
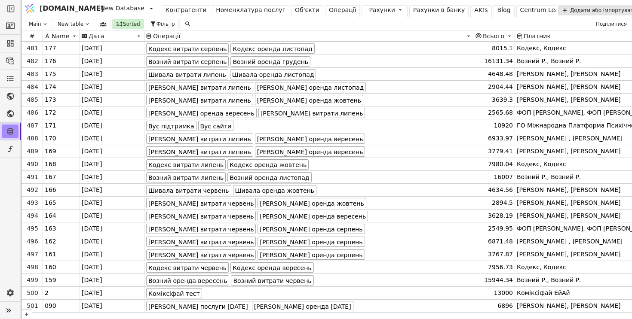
click at [329, 10] on div "Операції" at bounding box center [343, 10] width 28 height 9
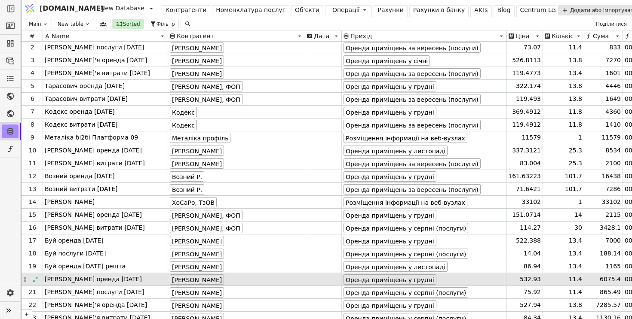
scroll to position [7, 0]
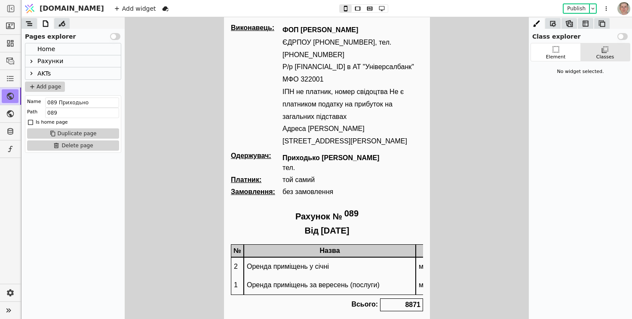
click at [31, 63] on icon at bounding box center [31, 61] width 7 height 7
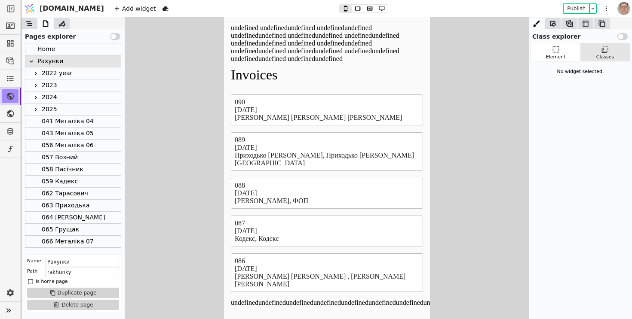
scroll to position [298, 0]
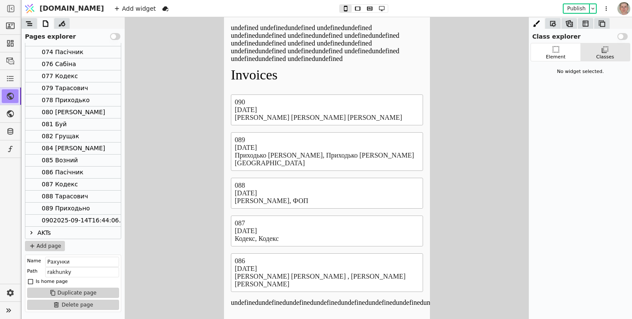
click at [73, 220] on div "0902025-09-14T16:44:06.000Z" at bounding box center [89, 221] width 95 height 12
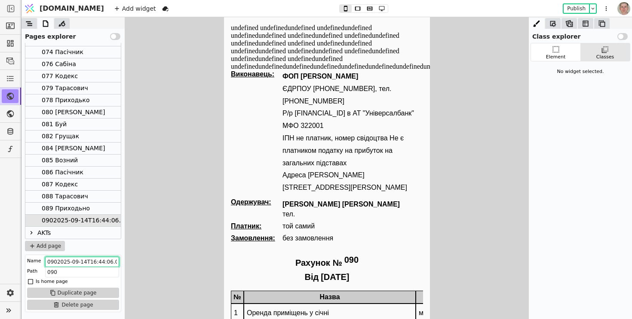
scroll to position [0, 8]
drag, startPoint x: 58, startPoint y: 261, endPoint x: 210, endPoint y: 270, distance: 152.8
click at [210, 270] on div "Class explorer Use setting Element Classes No widget selected. Pages explorer U…" at bounding box center [326, 168] width 610 height 302
type input "090 [PERSON_NAME]"
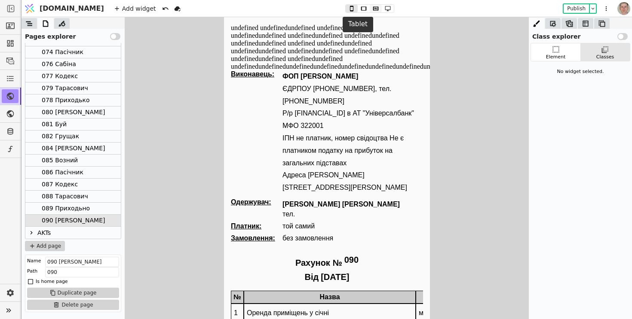
click at [371, 8] on icon at bounding box center [376, 9] width 10 height 6
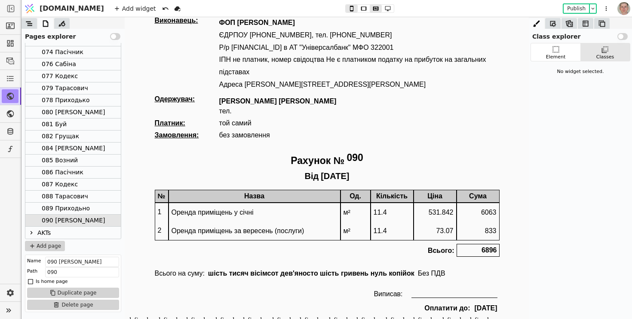
scroll to position [29, 0]
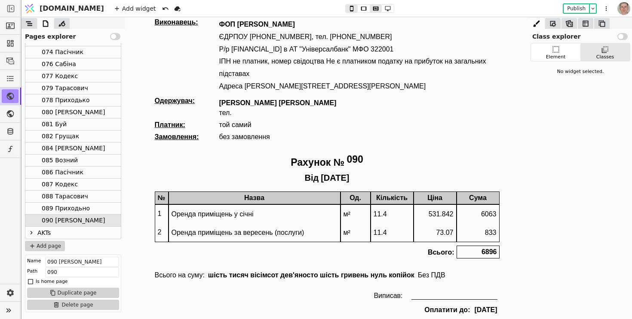
type button "2"
